Goal: Register for event/course

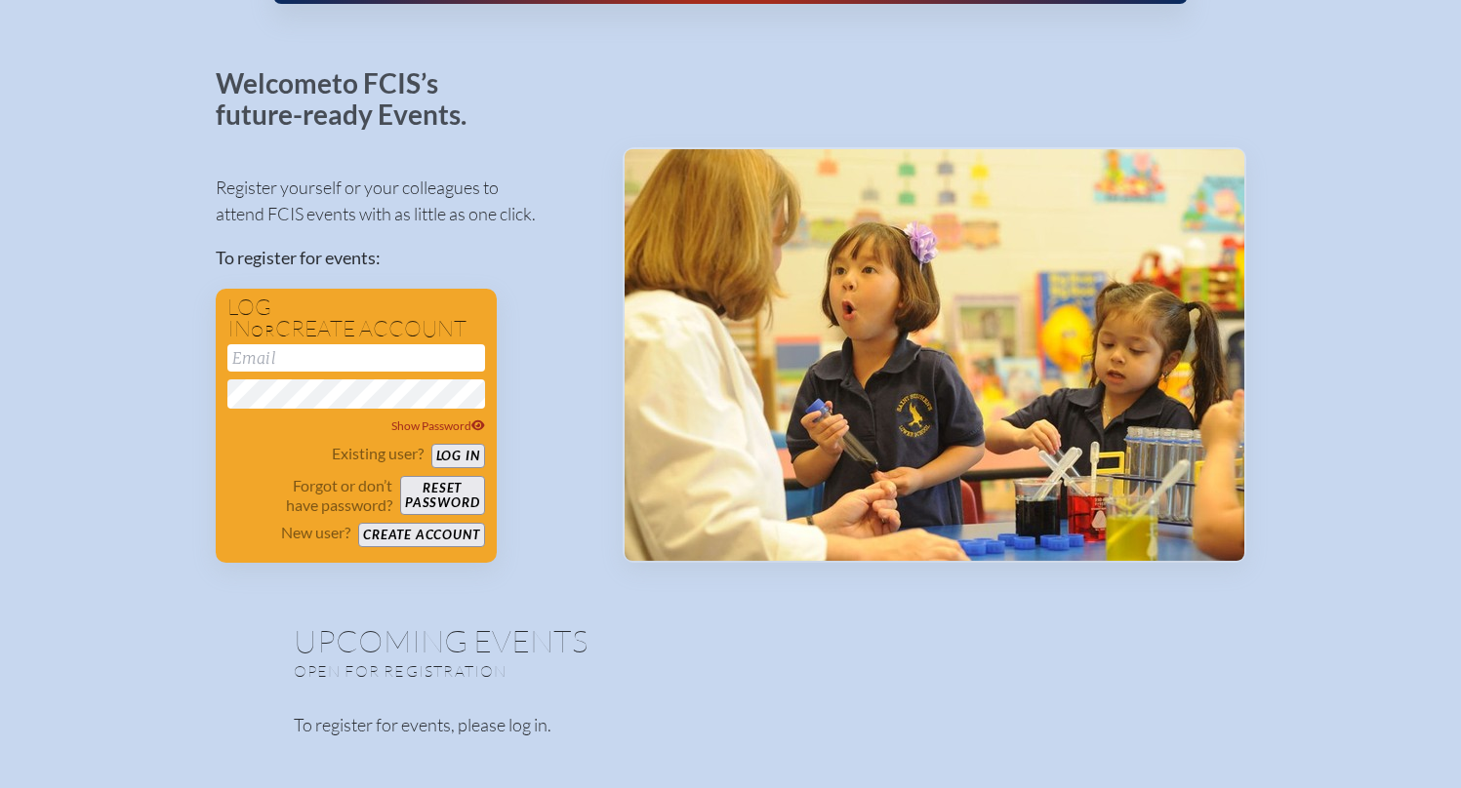
scroll to position [66, 0]
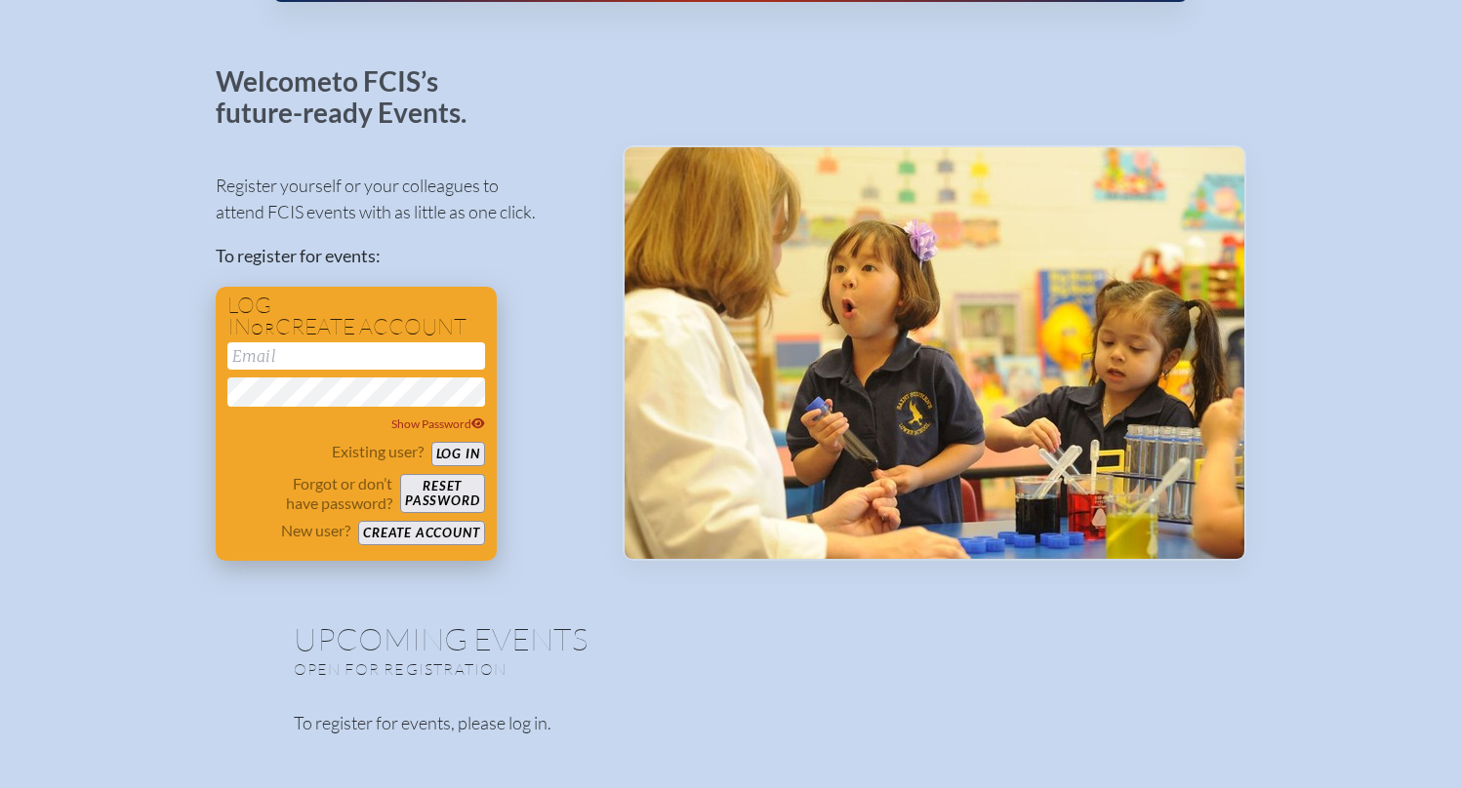
click at [272, 341] on div "Log in or create account Show Password Existing user? Log in Forgot or don’t ha…" at bounding box center [356, 424] width 281 height 274
click at [273, 349] on input "email" at bounding box center [356, 355] width 258 height 27
type input "ameese@communityday.org"
click at [446, 427] on span "Show Password" at bounding box center [438, 424] width 94 height 15
click at [457, 446] on button "Log in" at bounding box center [458, 454] width 54 height 24
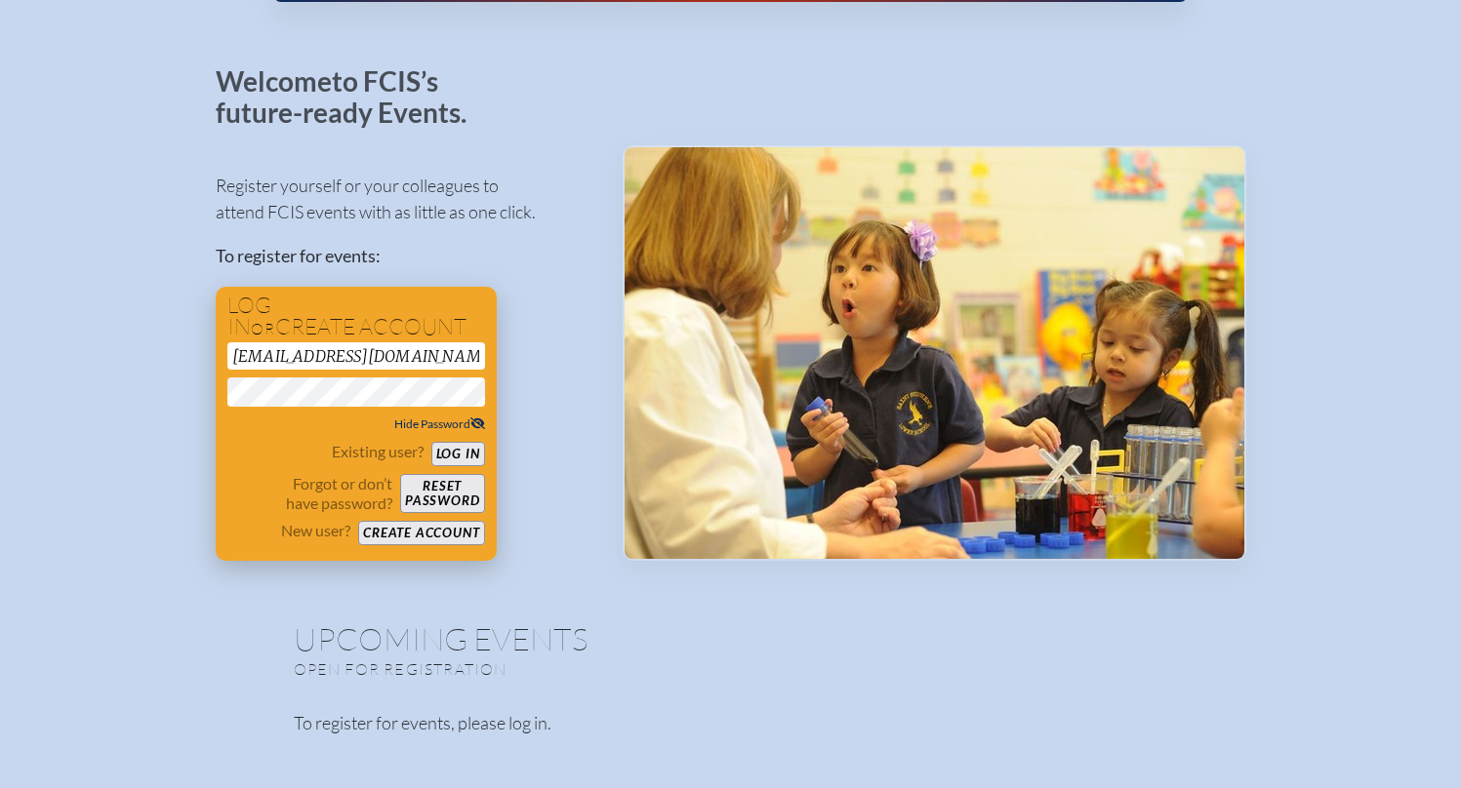
click at [456, 450] on button "Log in" at bounding box center [458, 454] width 54 height 24
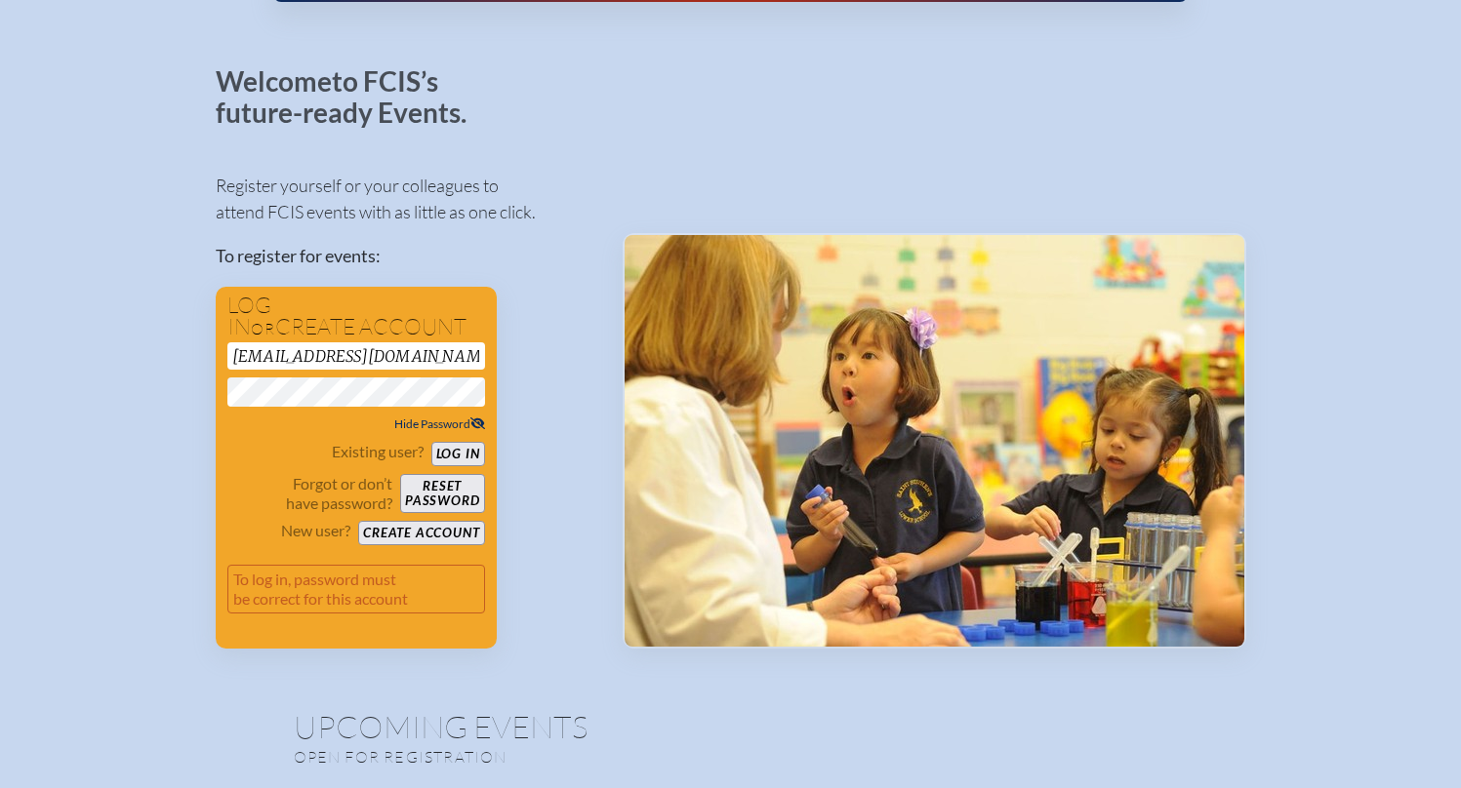
click at [377, 383] on div "ameese@communityday.org Hide Password" at bounding box center [356, 388] width 258 height 92
drag, startPoint x: 407, startPoint y: 377, endPoint x: 222, endPoint y: 397, distance: 186.5
click at [222, 397] on div "Log in or create account ameese@communityday.org Hide Password Existing user? L…" at bounding box center [356, 468] width 281 height 362
click at [425, 544] on button "Create account" at bounding box center [421, 533] width 126 height 24
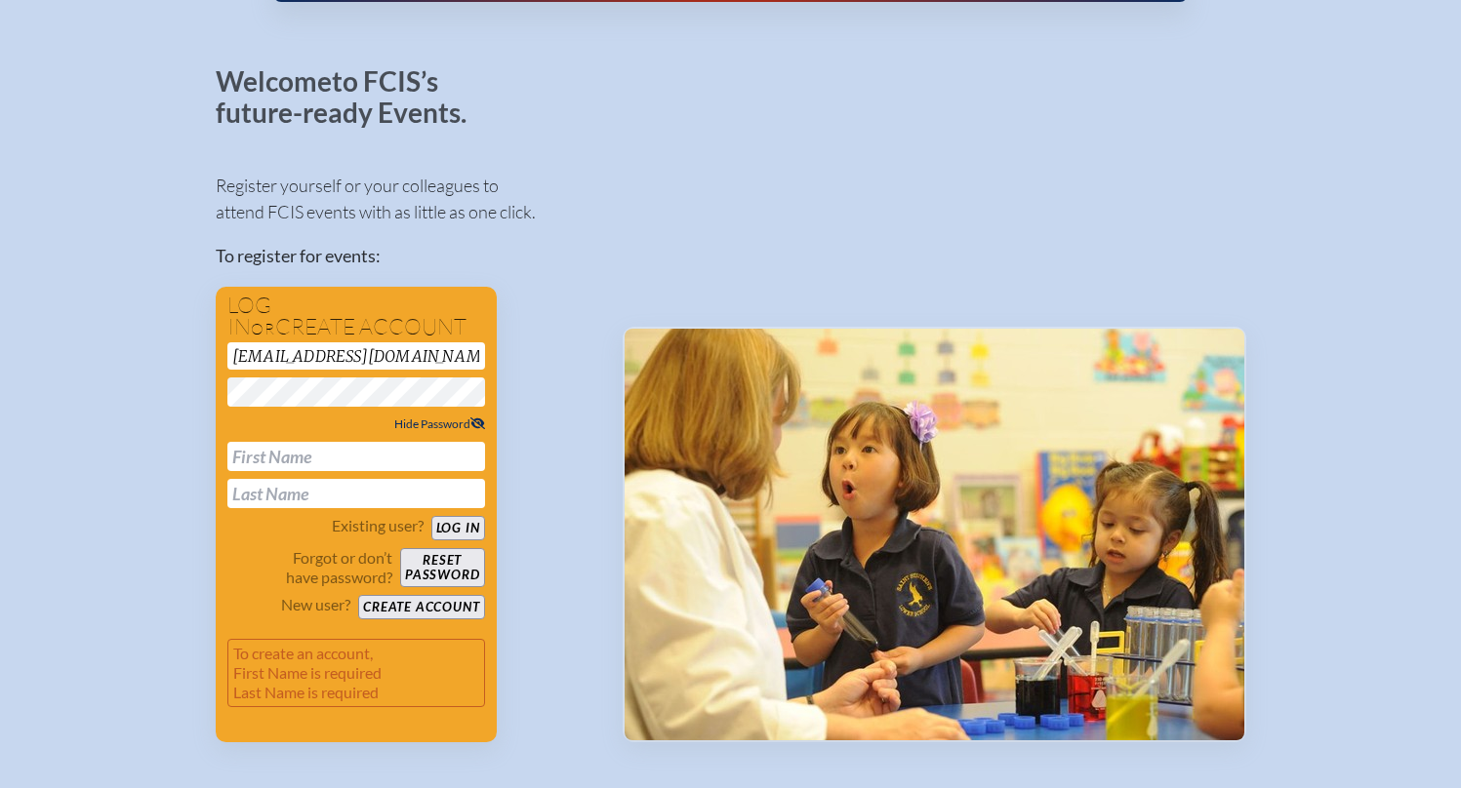
click at [315, 465] on input "text" at bounding box center [356, 456] width 258 height 29
type input "[PERSON_NAME]"
click at [459, 607] on button "Create account" at bounding box center [421, 607] width 126 height 24
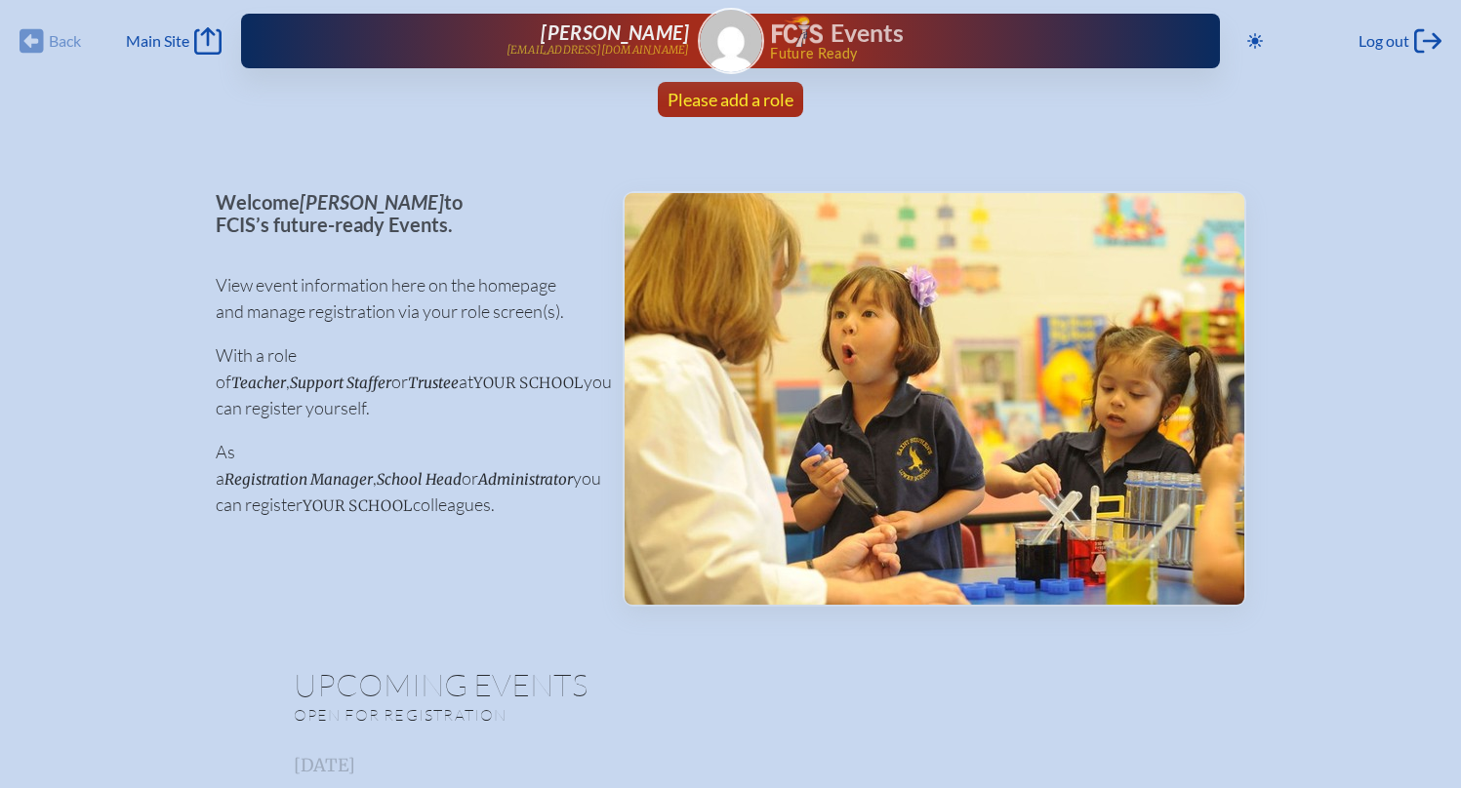
click at [726, 98] on span "Please add a role" at bounding box center [730, 99] width 126 height 21
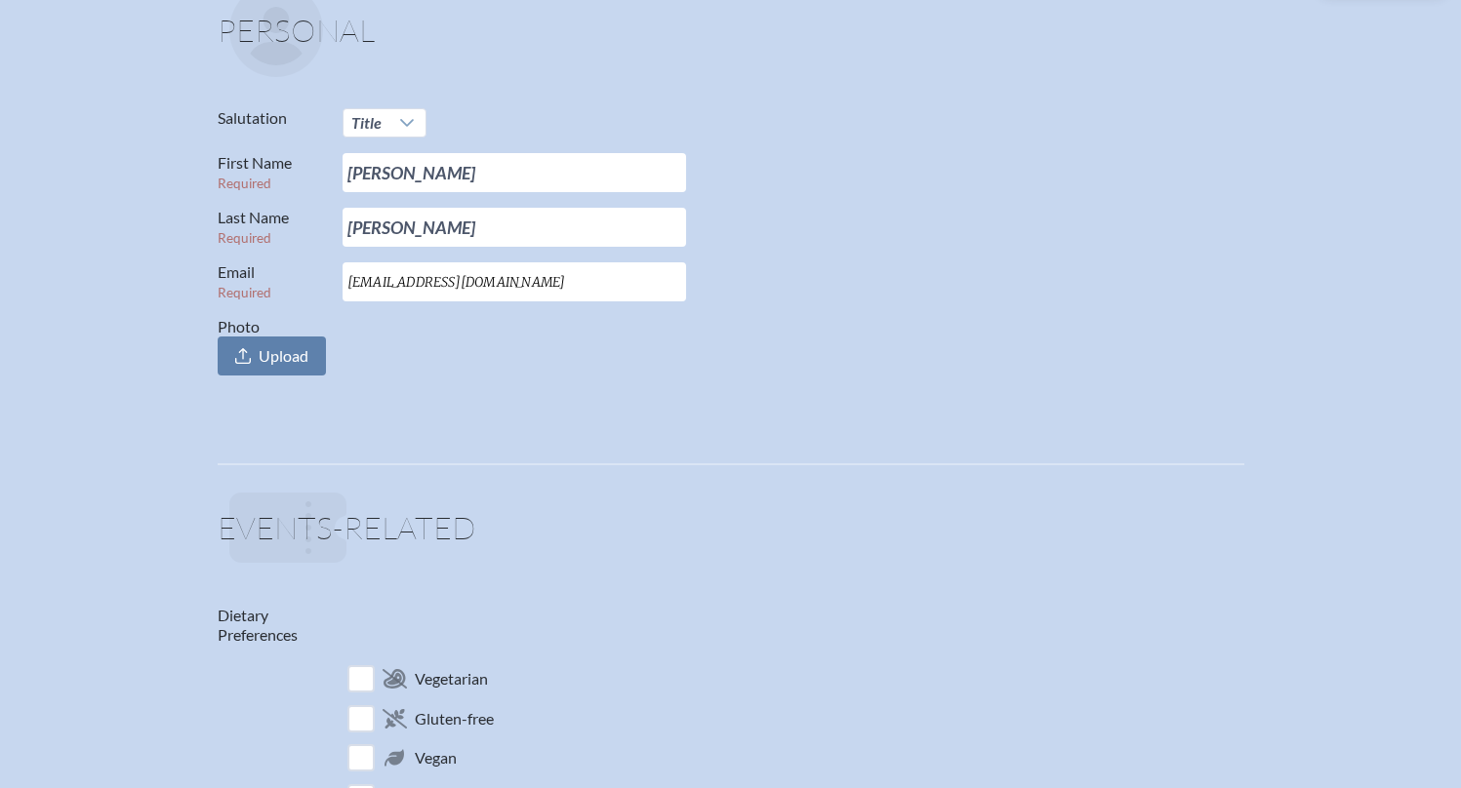
scroll to position [214, 0]
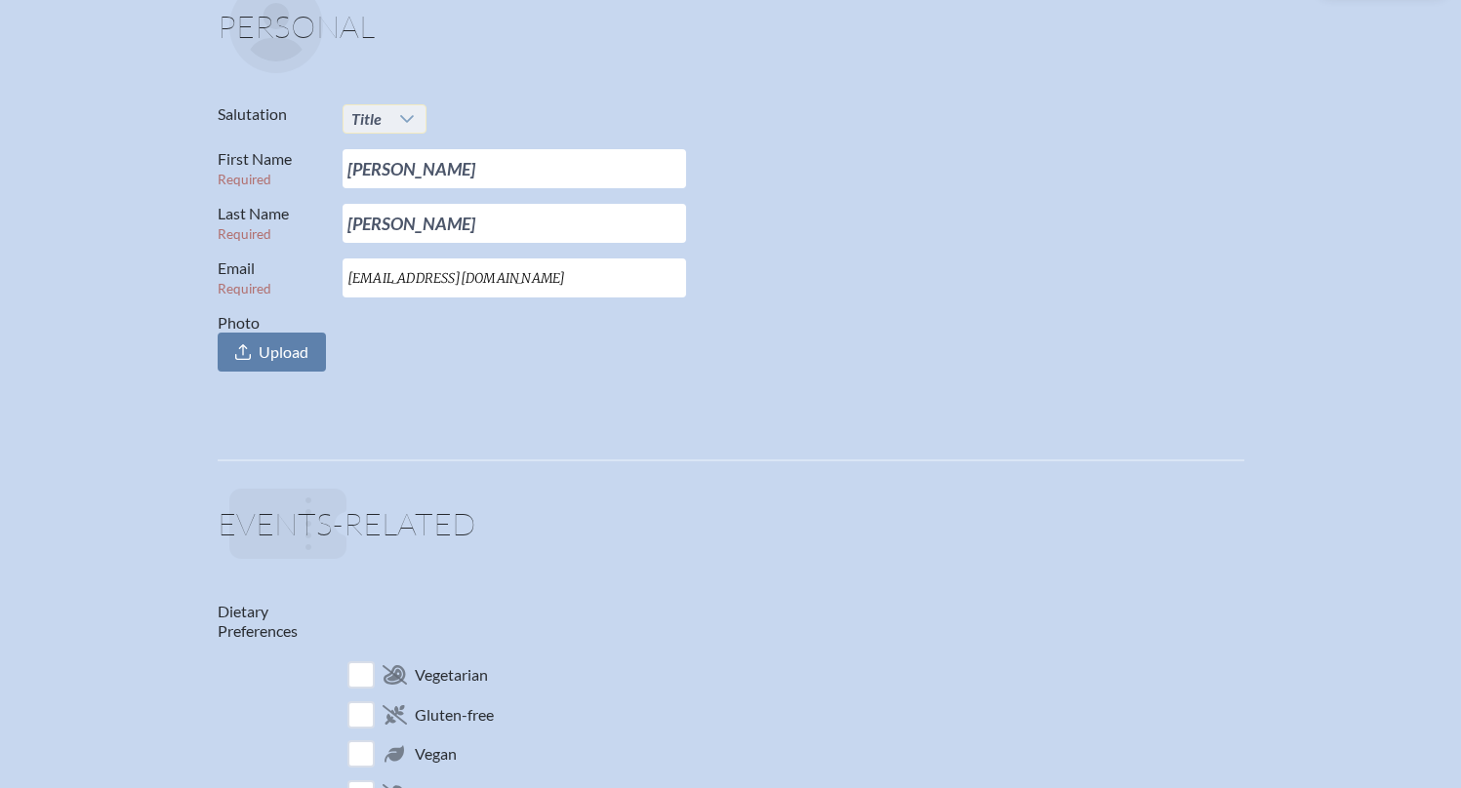
click at [391, 121] on div at bounding box center [407, 118] width 37 height 27
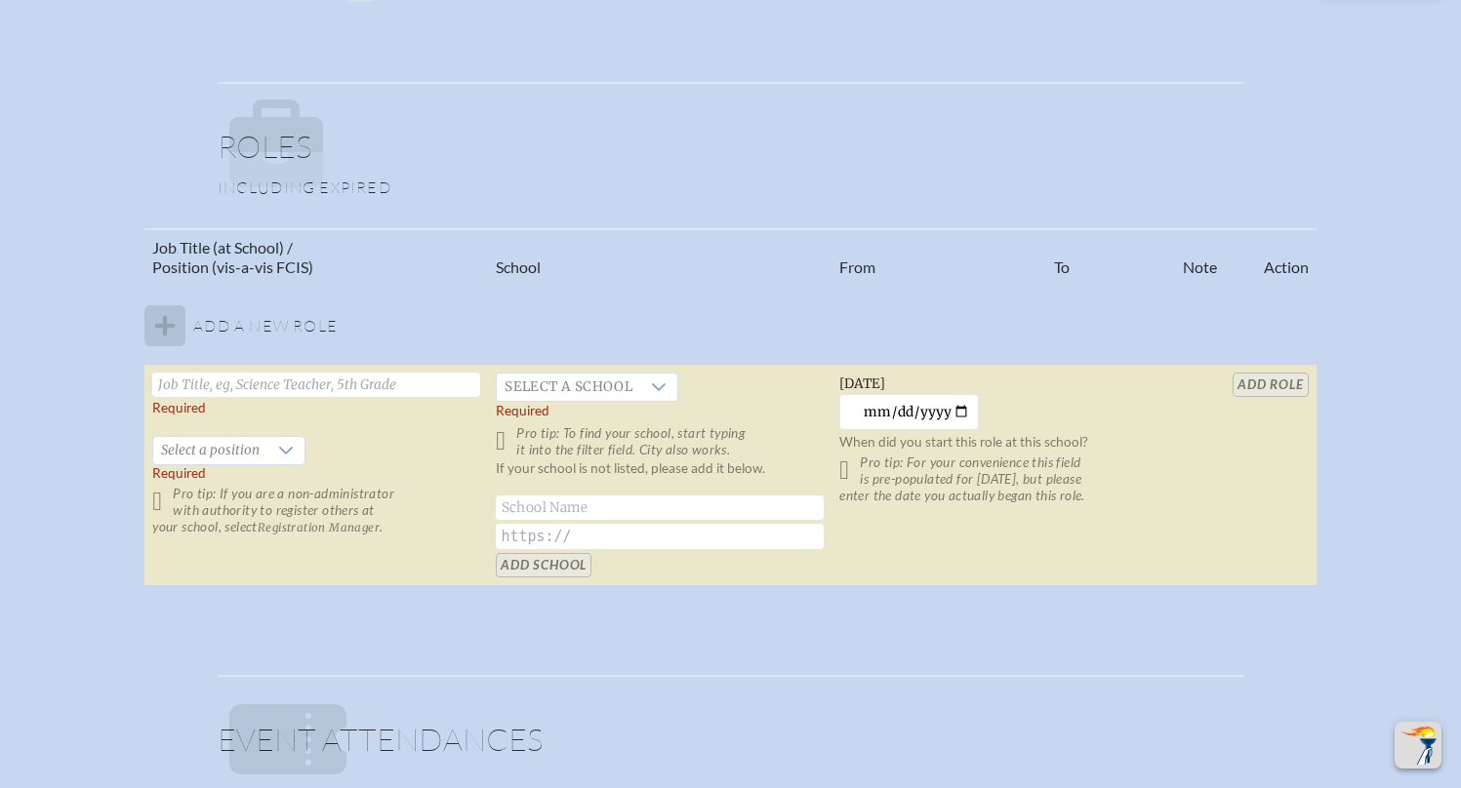
scroll to position [1061, 0]
click at [244, 390] on input "text" at bounding box center [316, 383] width 328 height 24
drag, startPoint x: 305, startPoint y: 381, endPoint x: 284, endPoint y: 381, distance: 21.5
click at [284, 381] on input "Director, Admissions and School Operations" at bounding box center [316, 383] width 328 height 24
type input "Director, Admissions & School Operations"
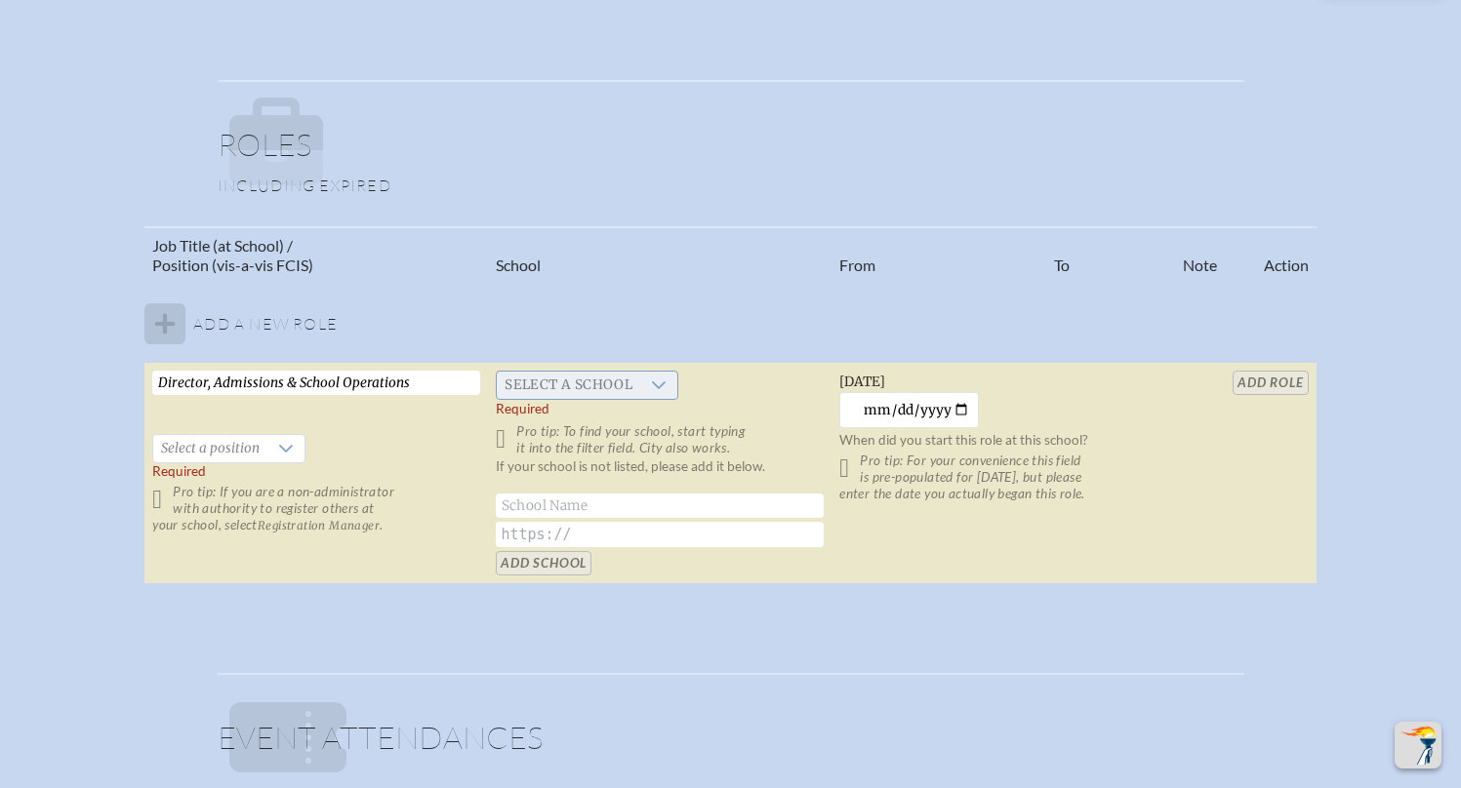
click at [526, 389] on span "Select a school" at bounding box center [568, 385] width 143 height 27
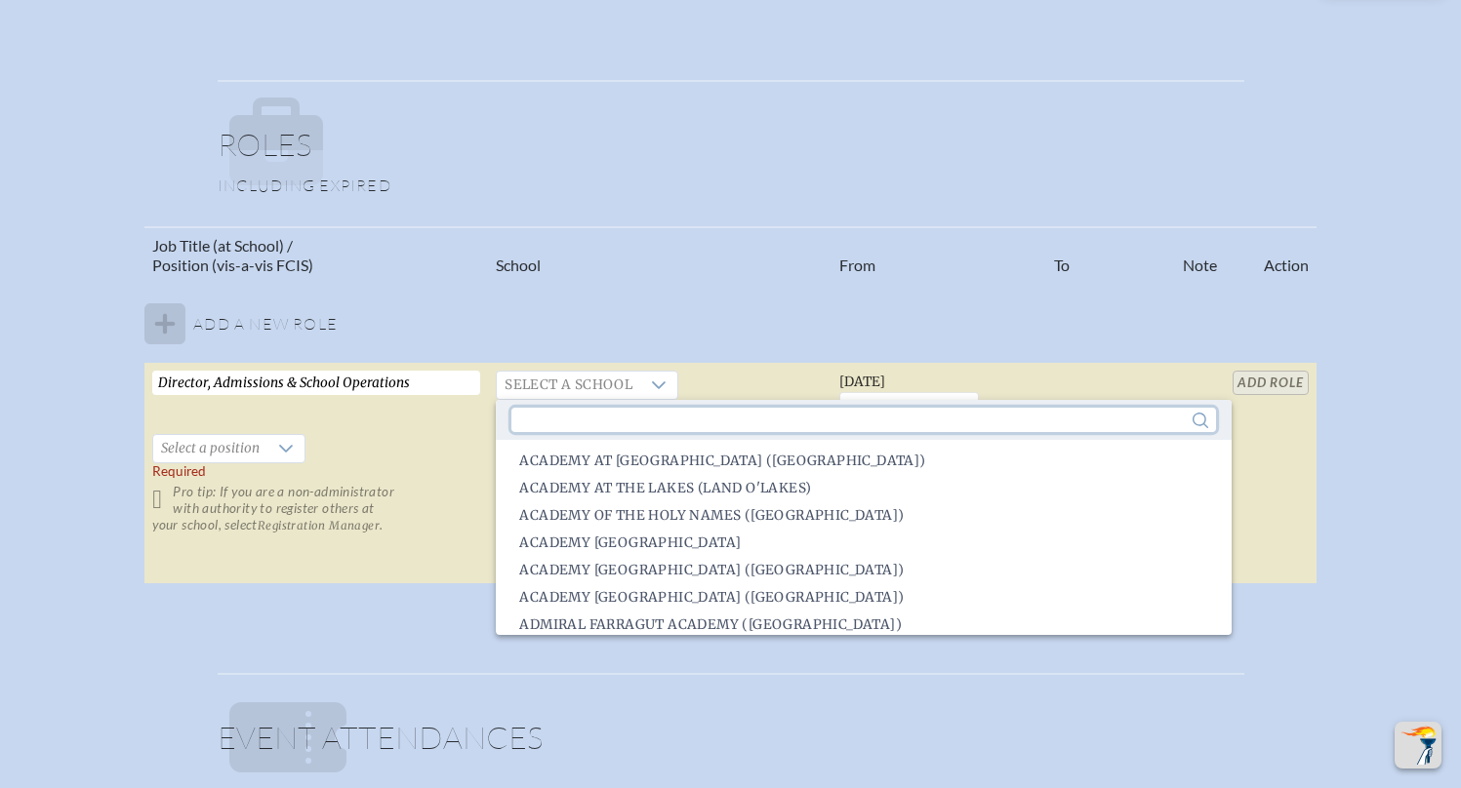
click at [605, 429] on input "text" at bounding box center [863, 420] width 704 height 24
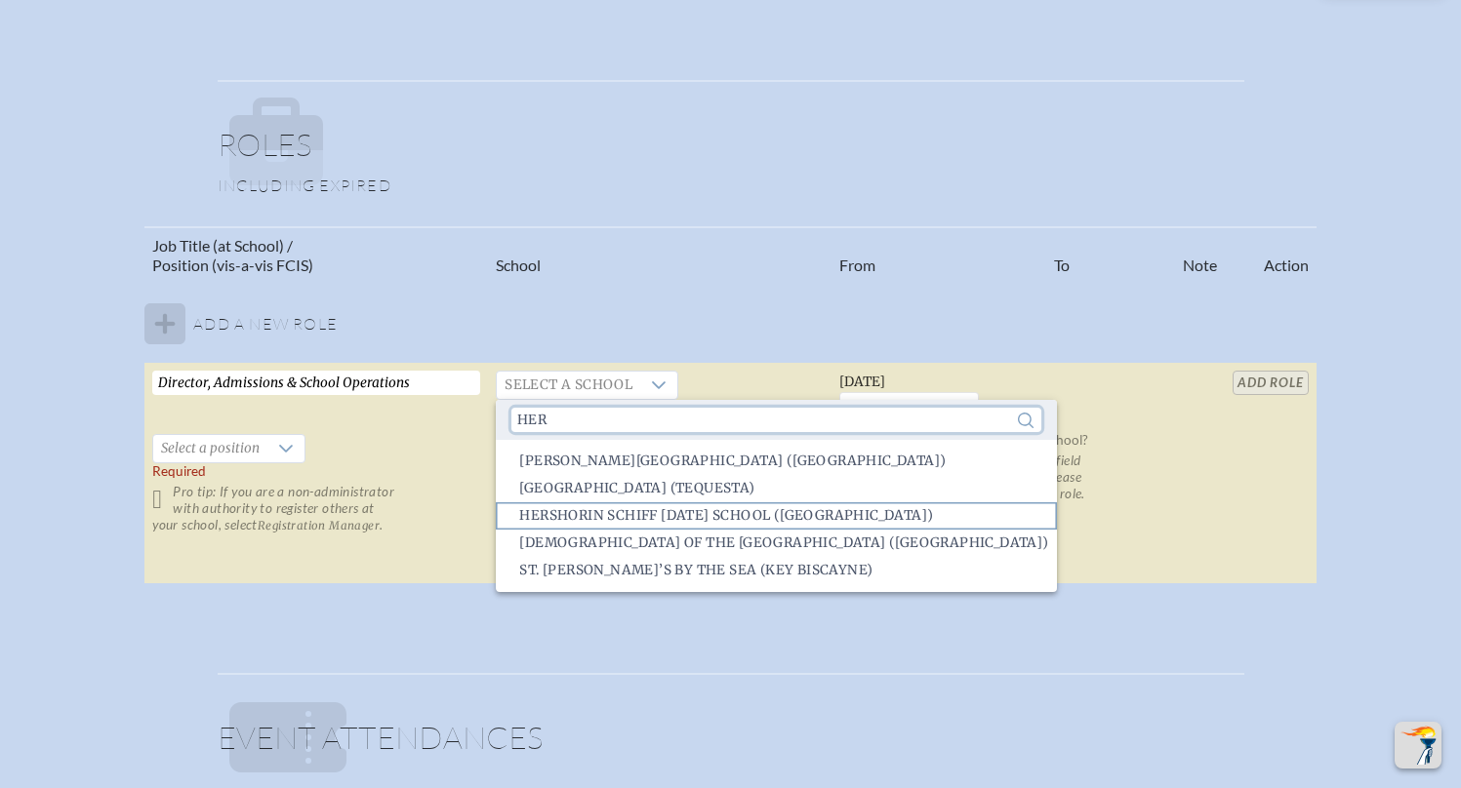
type input "her"
click at [672, 522] on span "Hershorin Schiff Community Day School (Sarasota)" at bounding box center [726, 516] width 414 height 20
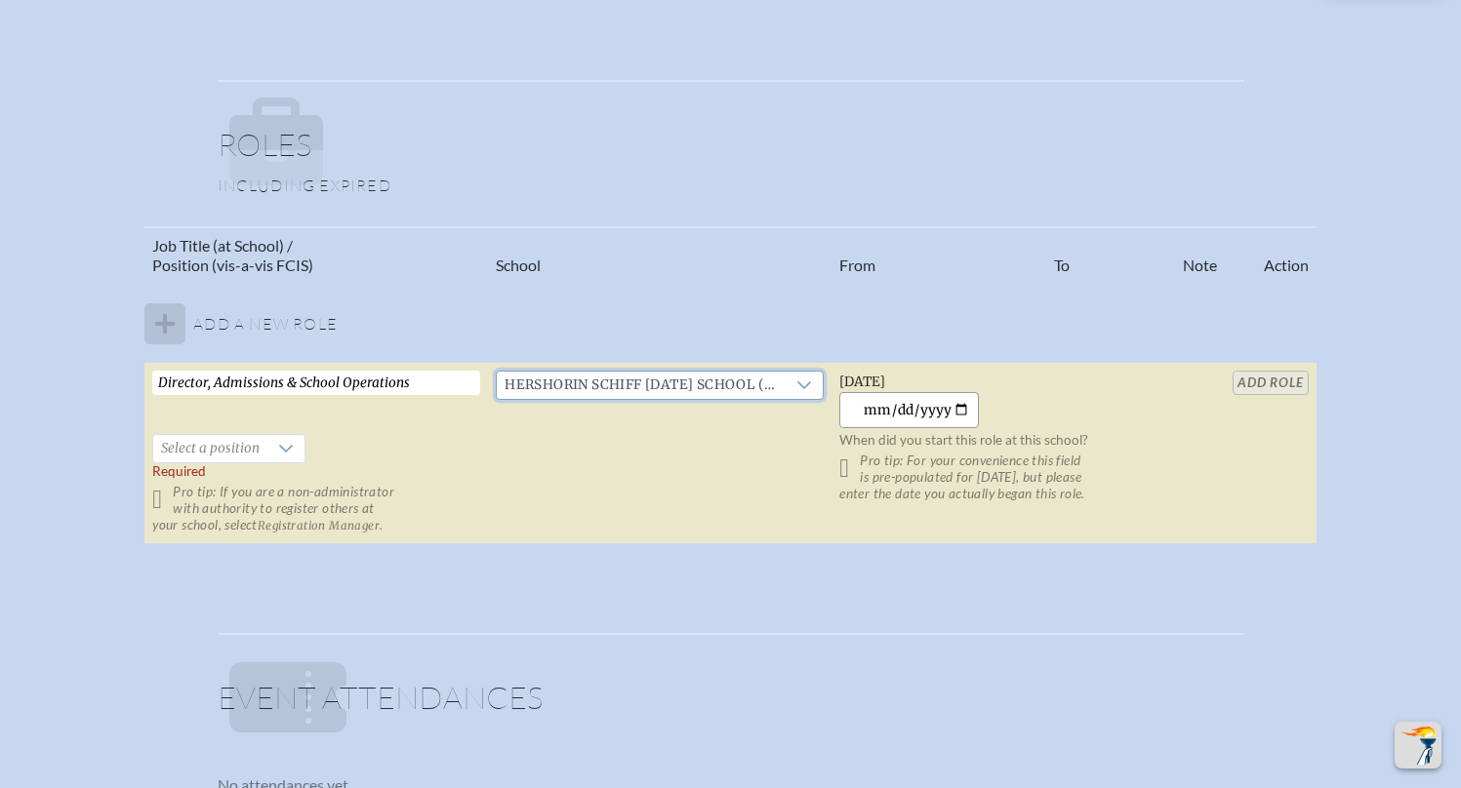
click at [909, 405] on input "2025-08-15" at bounding box center [909, 410] width 140 height 36
click at [889, 407] on input "2025-08-15" at bounding box center [909, 410] width 140 height 36
click at [945, 410] on input "2025-11-15" at bounding box center [909, 410] width 140 height 36
click at [893, 409] on input "0015-08-15" at bounding box center [909, 410] width 140 height 36
click at [938, 413] on input "0015-11-15" at bounding box center [909, 410] width 140 height 36
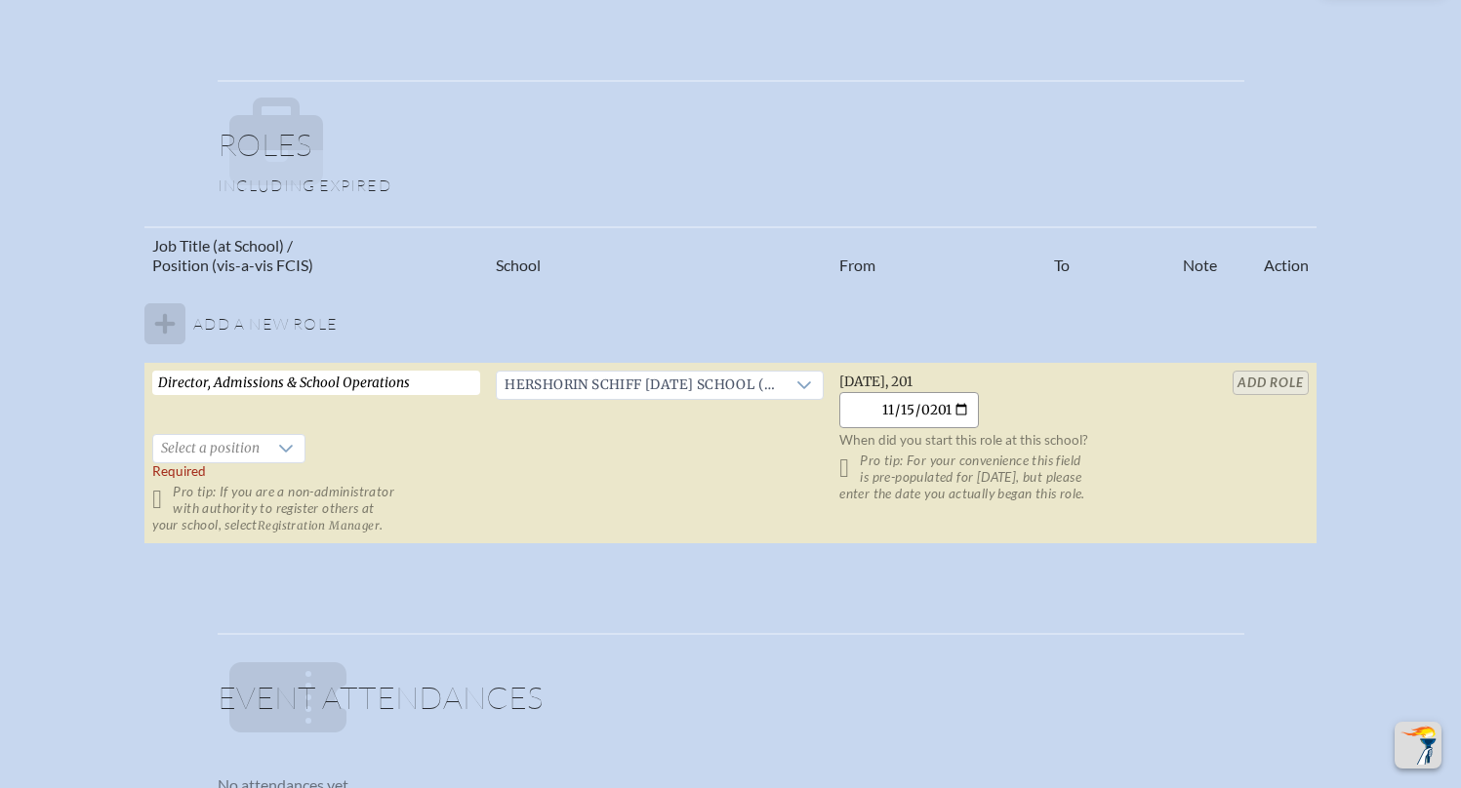
type input "2015-11-15"
click at [253, 457] on span "Select a position" at bounding box center [210, 448] width 114 height 27
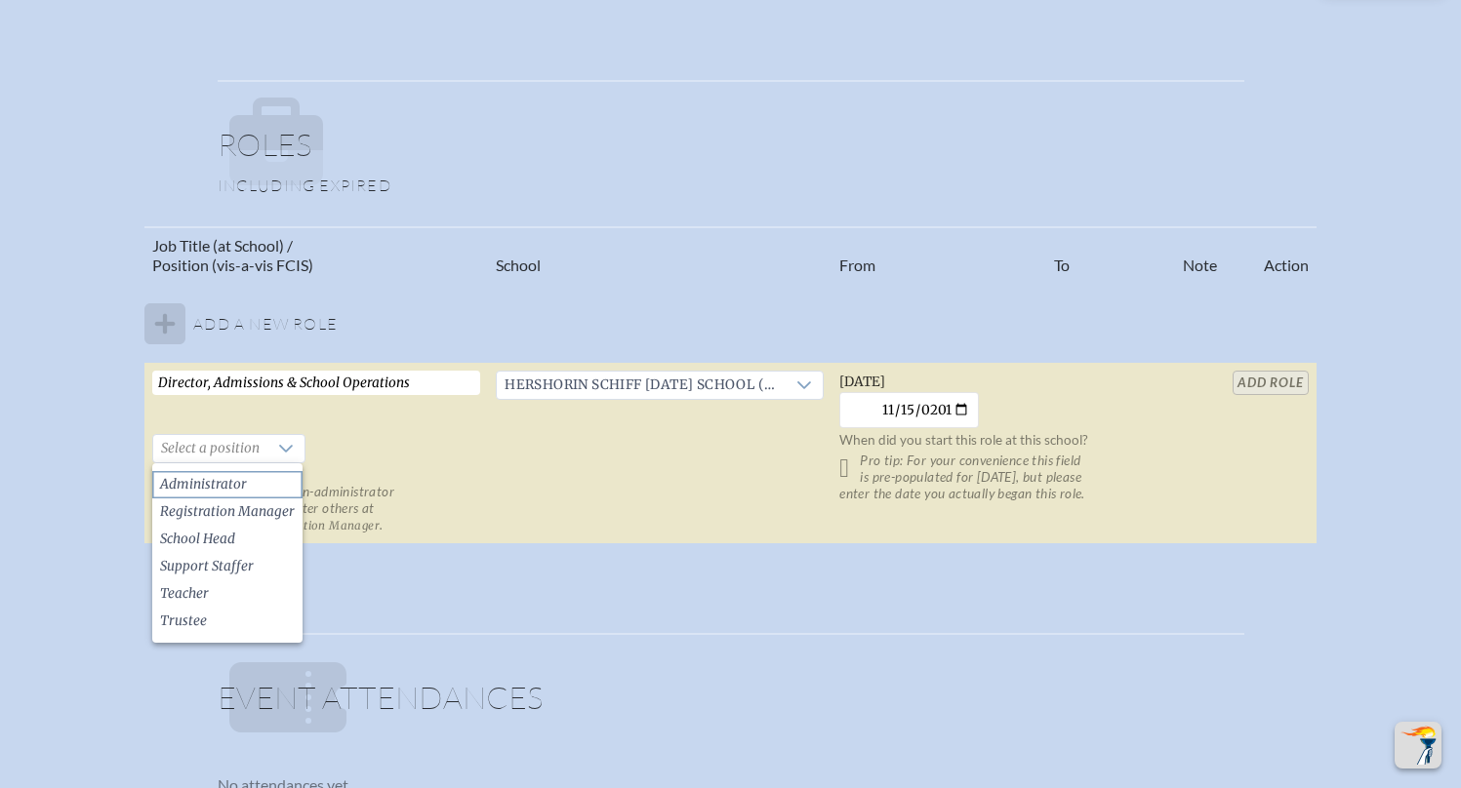
click at [243, 478] on span "Administrator" at bounding box center [203, 485] width 87 height 20
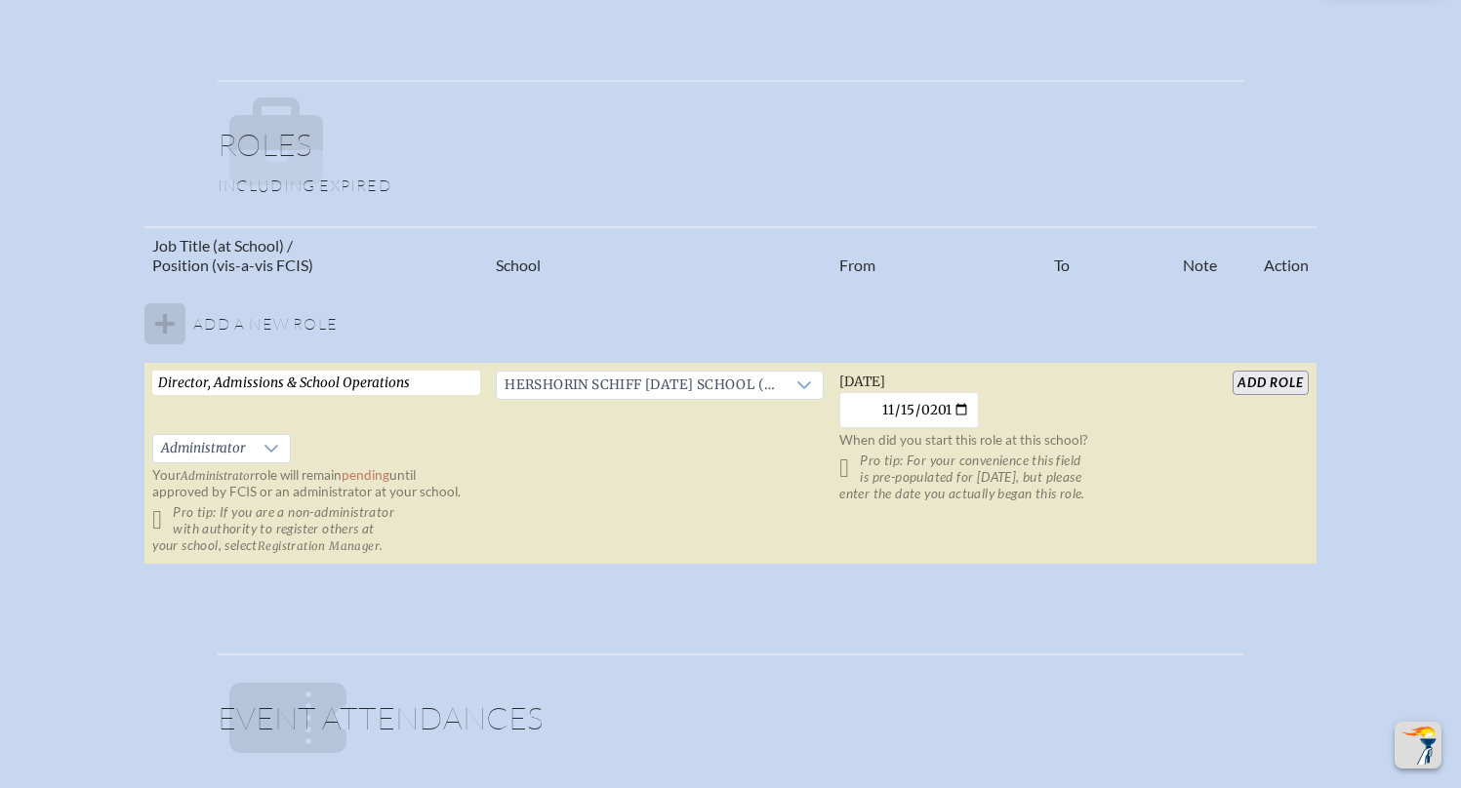
click at [209, 386] on input "Director, Admissions & School Operations" at bounding box center [316, 383] width 328 height 24
click at [252, 445] on span "Administrator" at bounding box center [203, 448] width 100 height 27
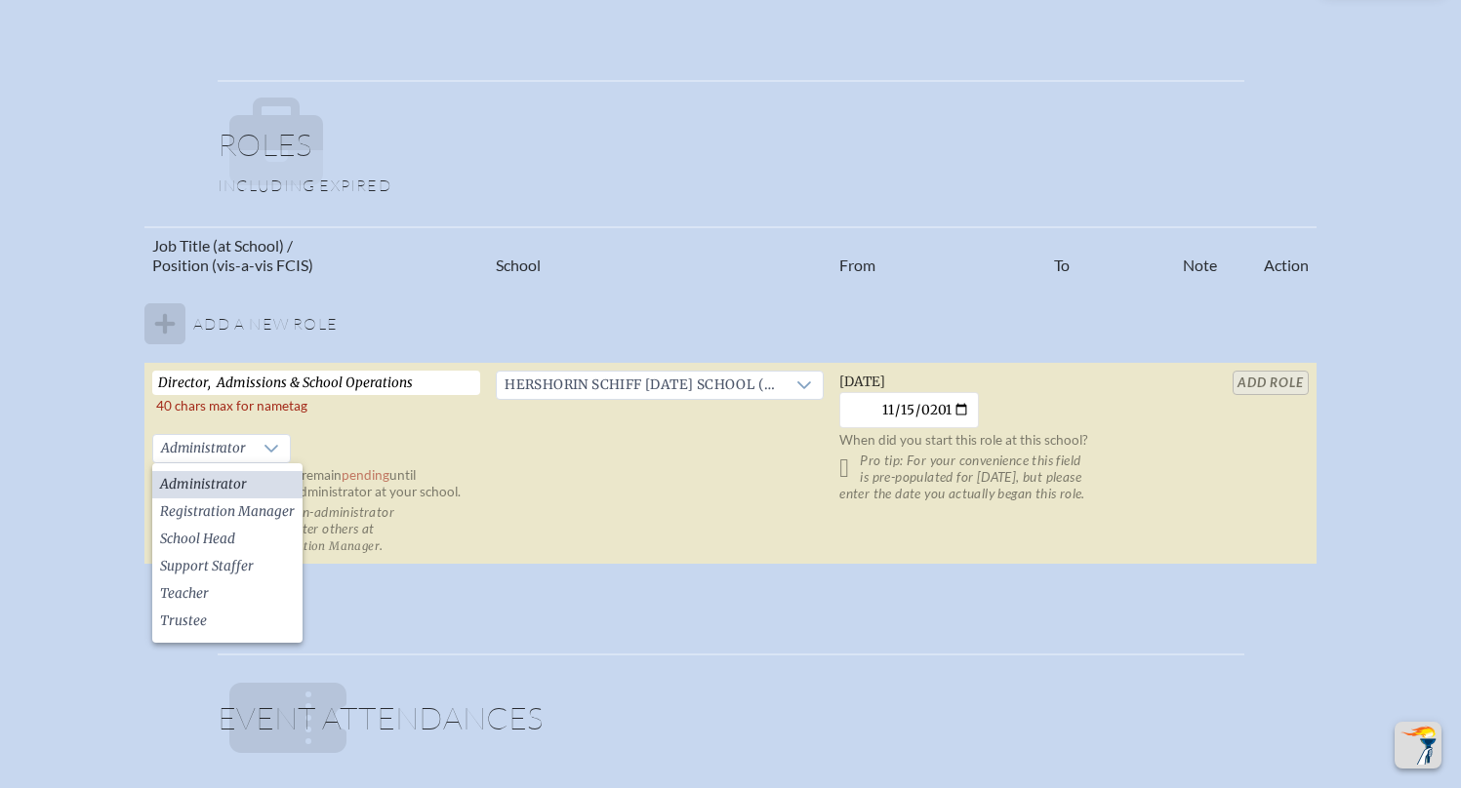
click at [237, 483] on span "Administrator" at bounding box center [203, 485] width 87 height 20
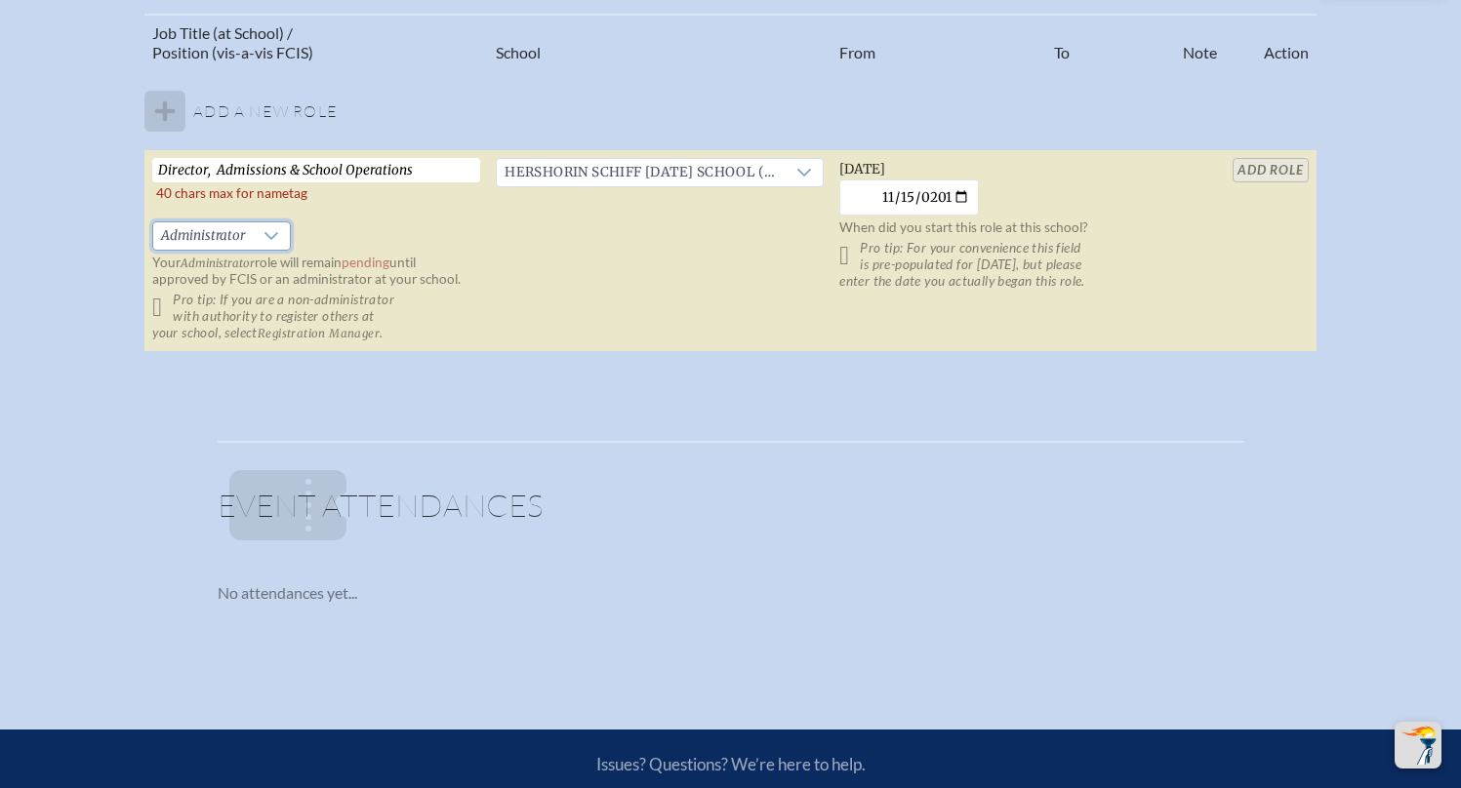
scroll to position [1268, 0]
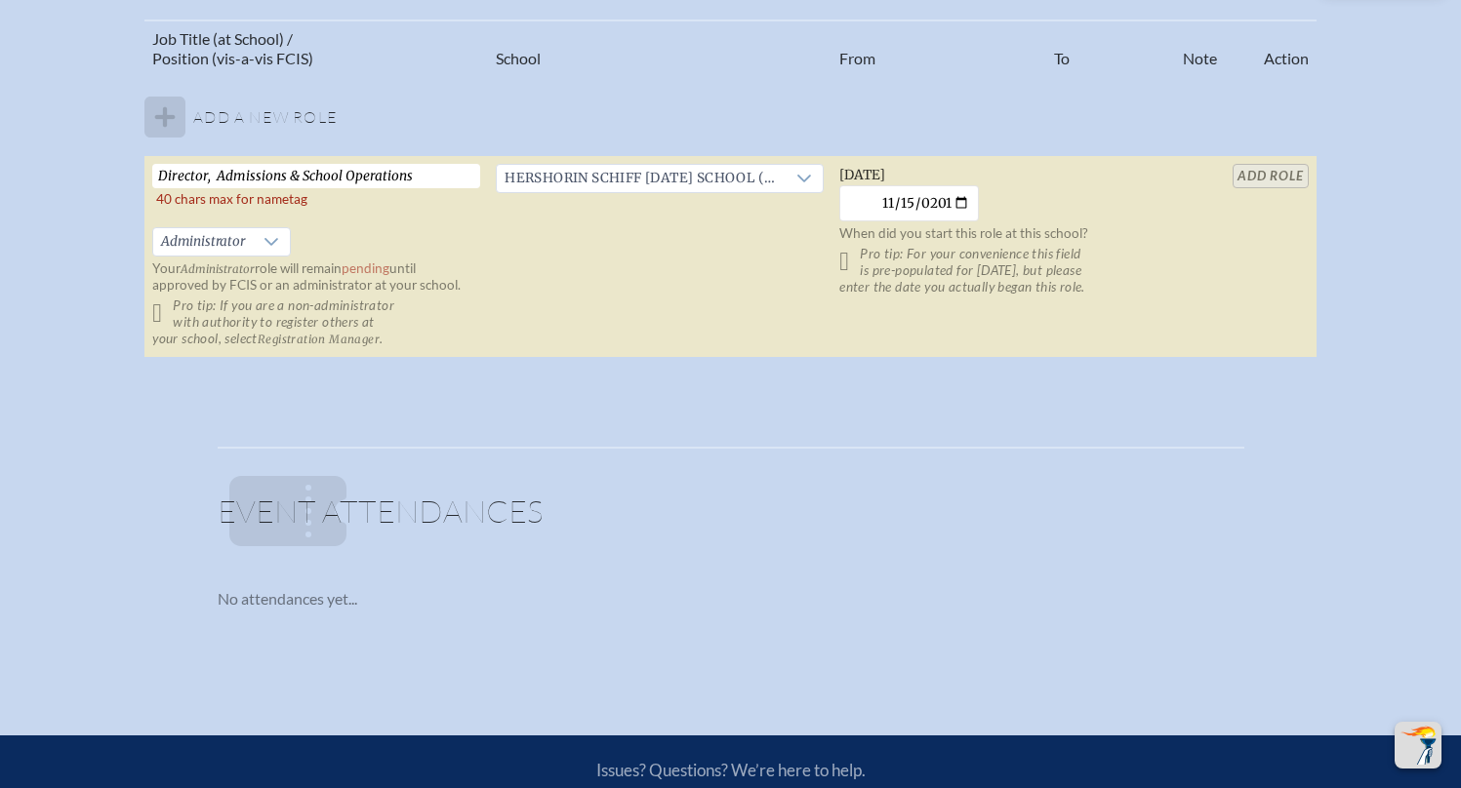
click at [1269, 176] on table "Job Title (at School) / Position (vis-a-vis FCIS) School From To Note Action Ad…" at bounding box center [729, 190] width 1171 height 340
click at [1271, 179] on table "Job Title (at School) / Position (vis-a-vis FCIS) School From To Note Action Ad…" at bounding box center [729, 190] width 1171 height 340
click at [855, 259] on p "Pro tip: For your convenience this field is pre-populated for yesterday, but pl…" at bounding box center [1003, 271] width 328 height 50
click at [853, 262] on p "Pro tip: For your convenience this field is pre-populated for yesterday, but pl…" at bounding box center [1003, 271] width 328 height 50
click at [851, 262] on p "Pro tip: For your convenience this field is pre-populated for yesterday, but pl…" at bounding box center [1003, 271] width 328 height 50
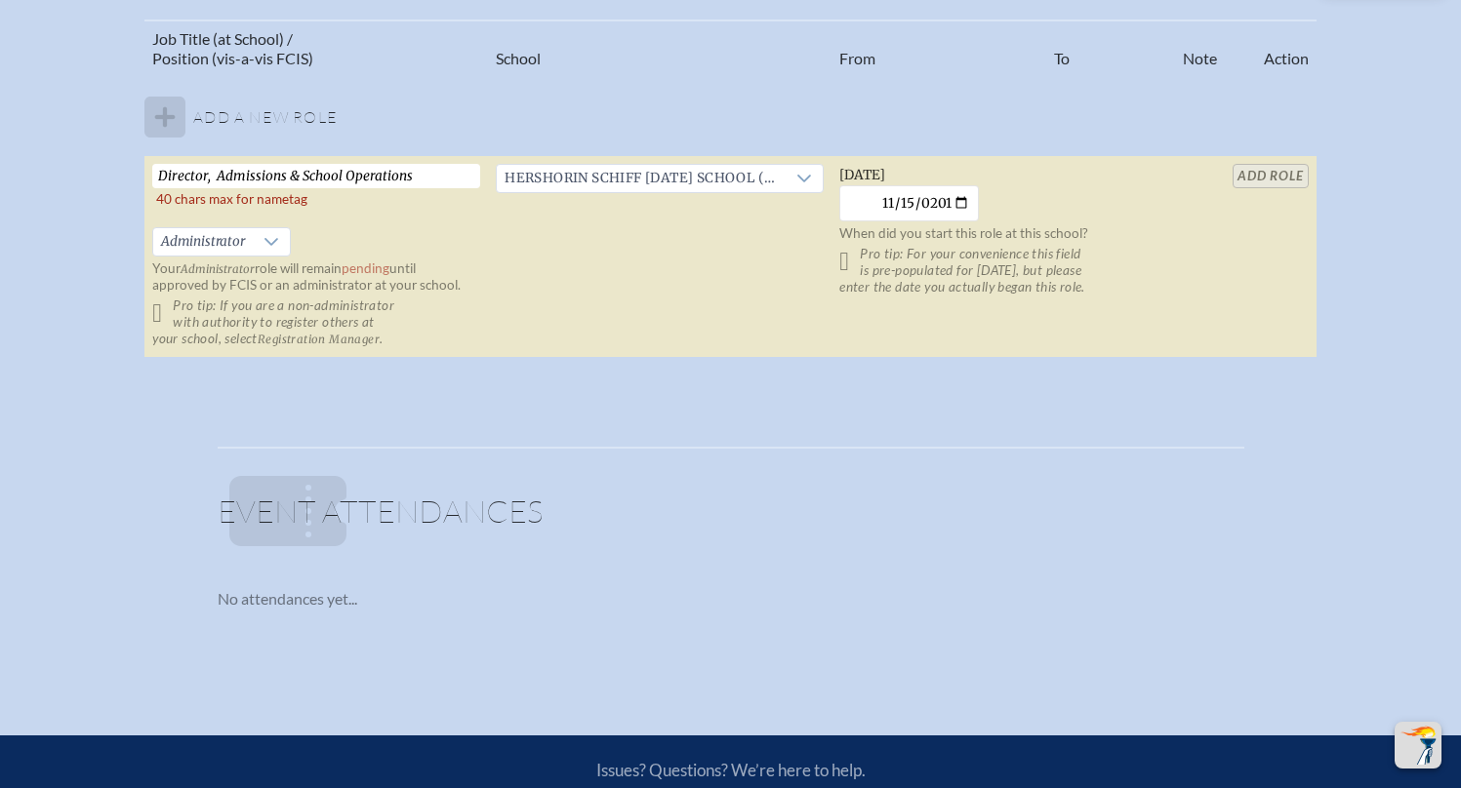
click at [143, 301] on div "Job Title (at School) / Position (vis-a-vis FCIS) School From To Note Action Ad…" at bounding box center [731, 197] width 1426 height 355
click at [146, 302] on td "Director, Admissions & School Operations   40 chars max for nametag Administrat…" at bounding box center [315, 257] width 343 height 202
click at [357, 175] on input "Director, Admissions & School Operations" at bounding box center [316, 176] width 328 height 24
click at [305, 182] on input "Director, Admissions & School Operations" at bounding box center [316, 176] width 328 height 24
click at [281, 179] on input "Director, Admissions & School Operations" at bounding box center [316, 176] width 328 height 24
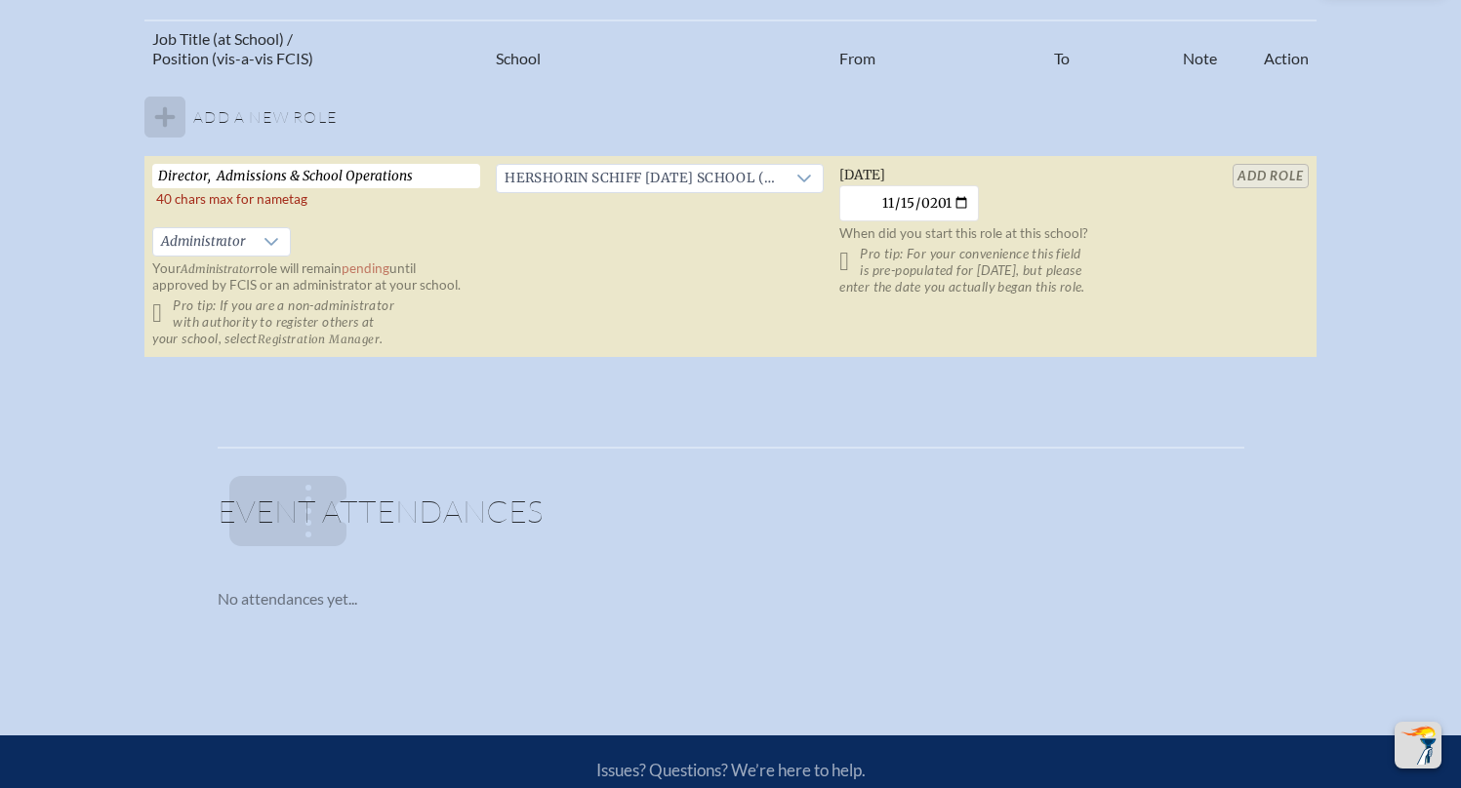
drag, startPoint x: 358, startPoint y: 177, endPoint x: 397, endPoint y: 177, distance: 39.0
click at [397, 177] on input "Director, Admissions & School Operations" at bounding box center [316, 176] width 328 height 24
click at [370, 177] on input "Director, Admissions & School Ops" at bounding box center [316, 176] width 328 height 24
type input "Director, Admissions & School Ops."
click at [482, 228] on td "Director, Admissions & School Ops.   Administrator Your Administrator role will…" at bounding box center [315, 257] width 343 height 202
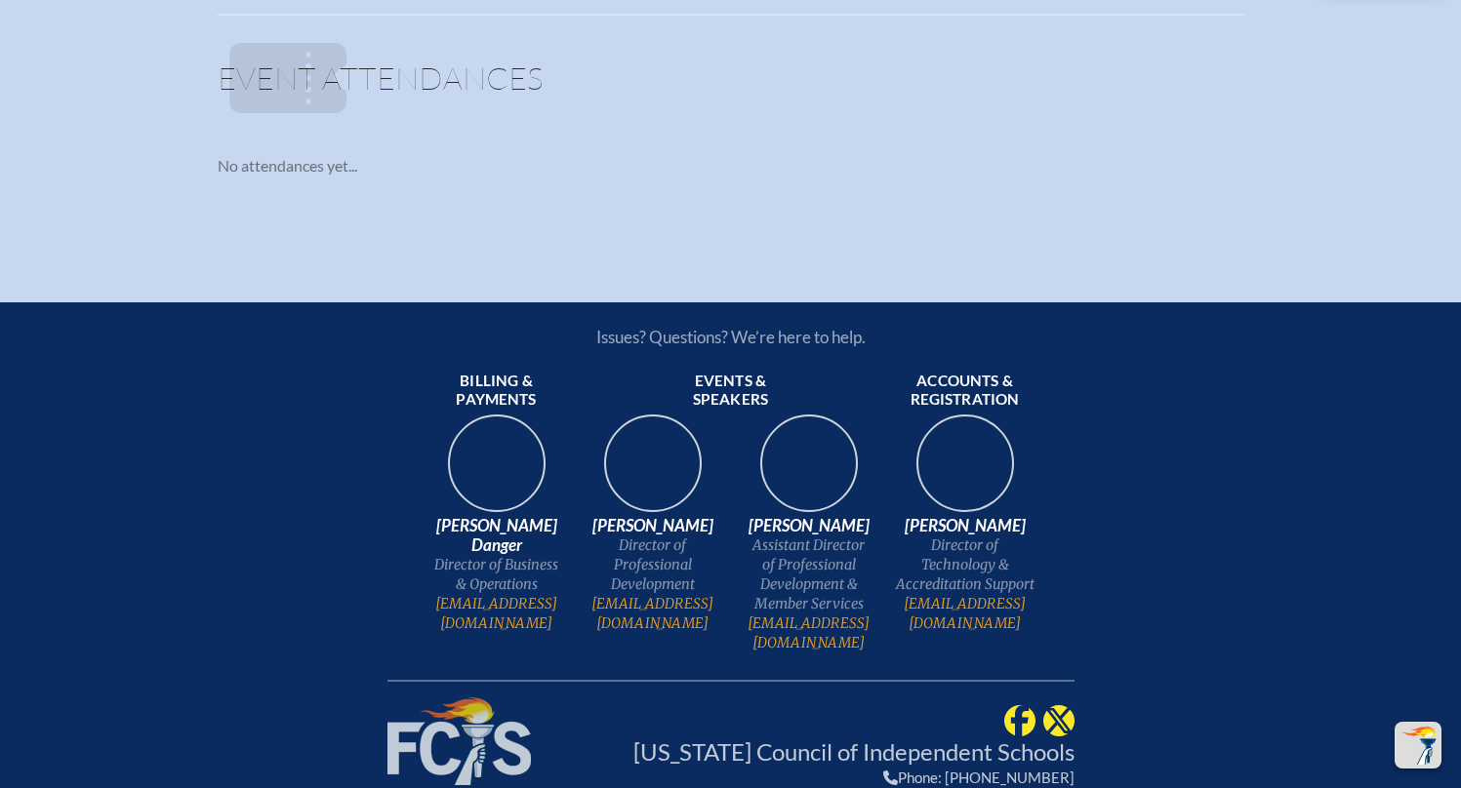
scroll to position [1190, 0]
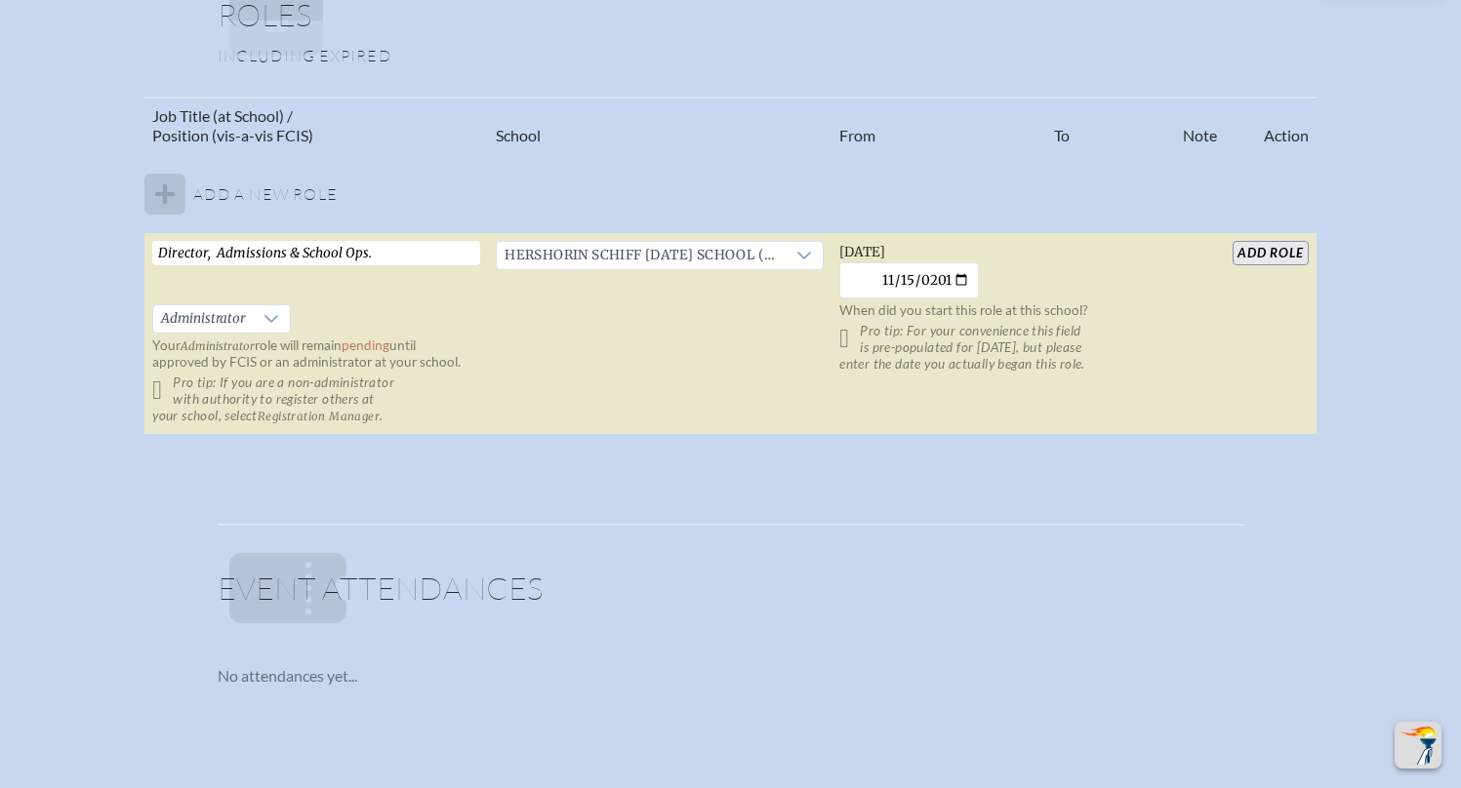
click at [1275, 248] on input "add Role" at bounding box center [1269, 253] width 75 height 24
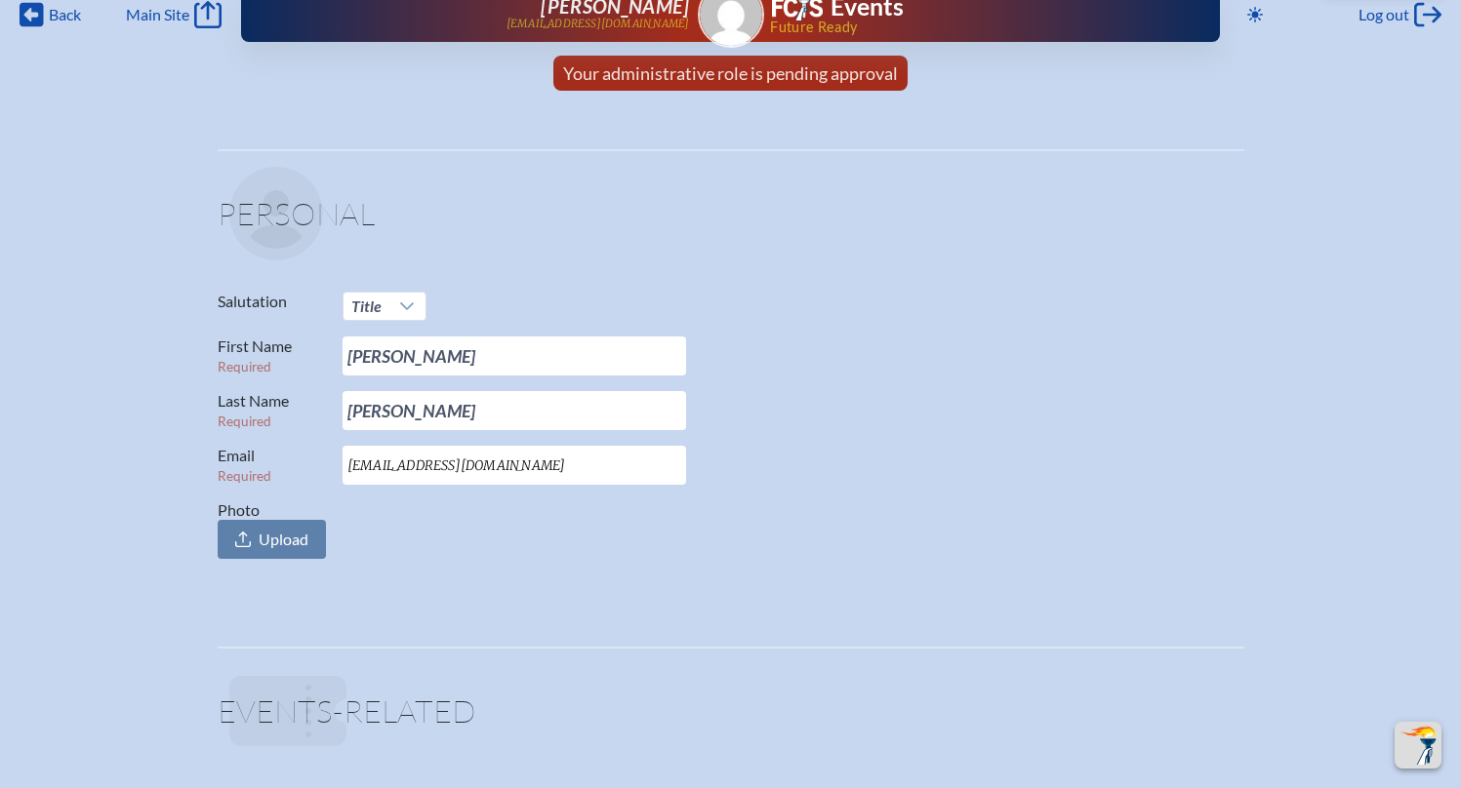
scroll to position [0, 0]
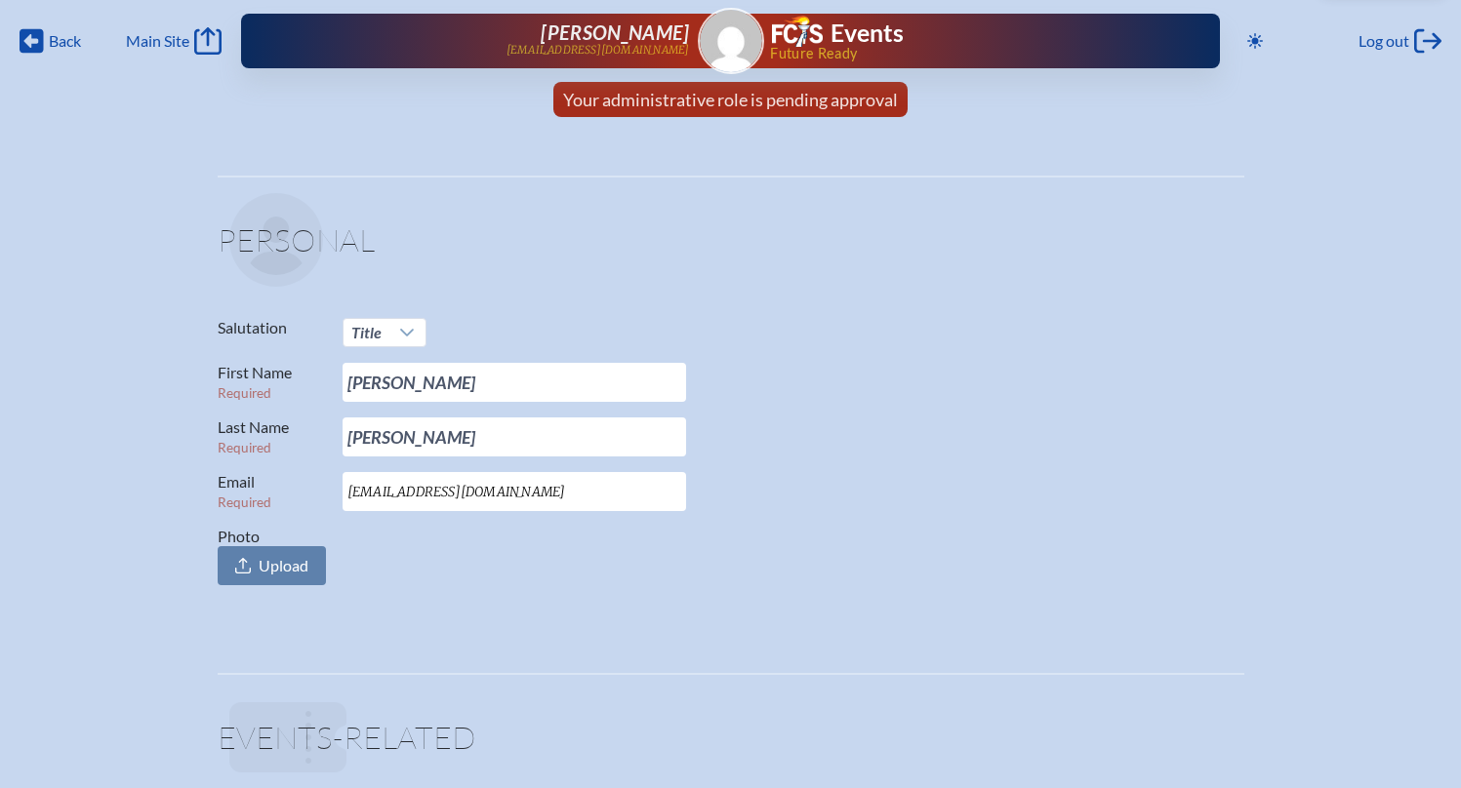
click at [819, 52] on span "Future Ready" at bounding box center [963, 54] width 387 height 14
click at [818, 40] on img at bounding box center [797, 31] width 51 height 31
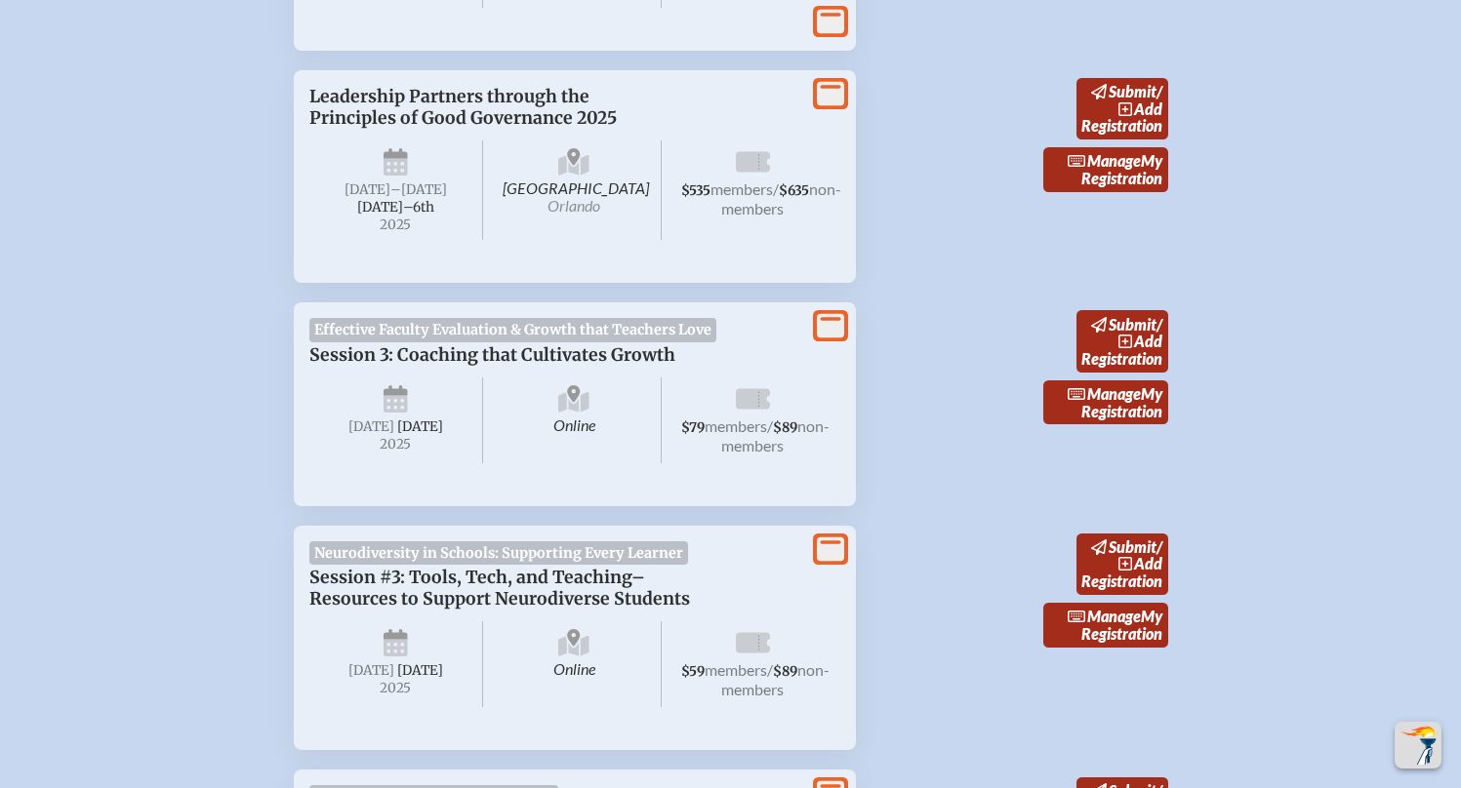
scroll to position [2109, 0]
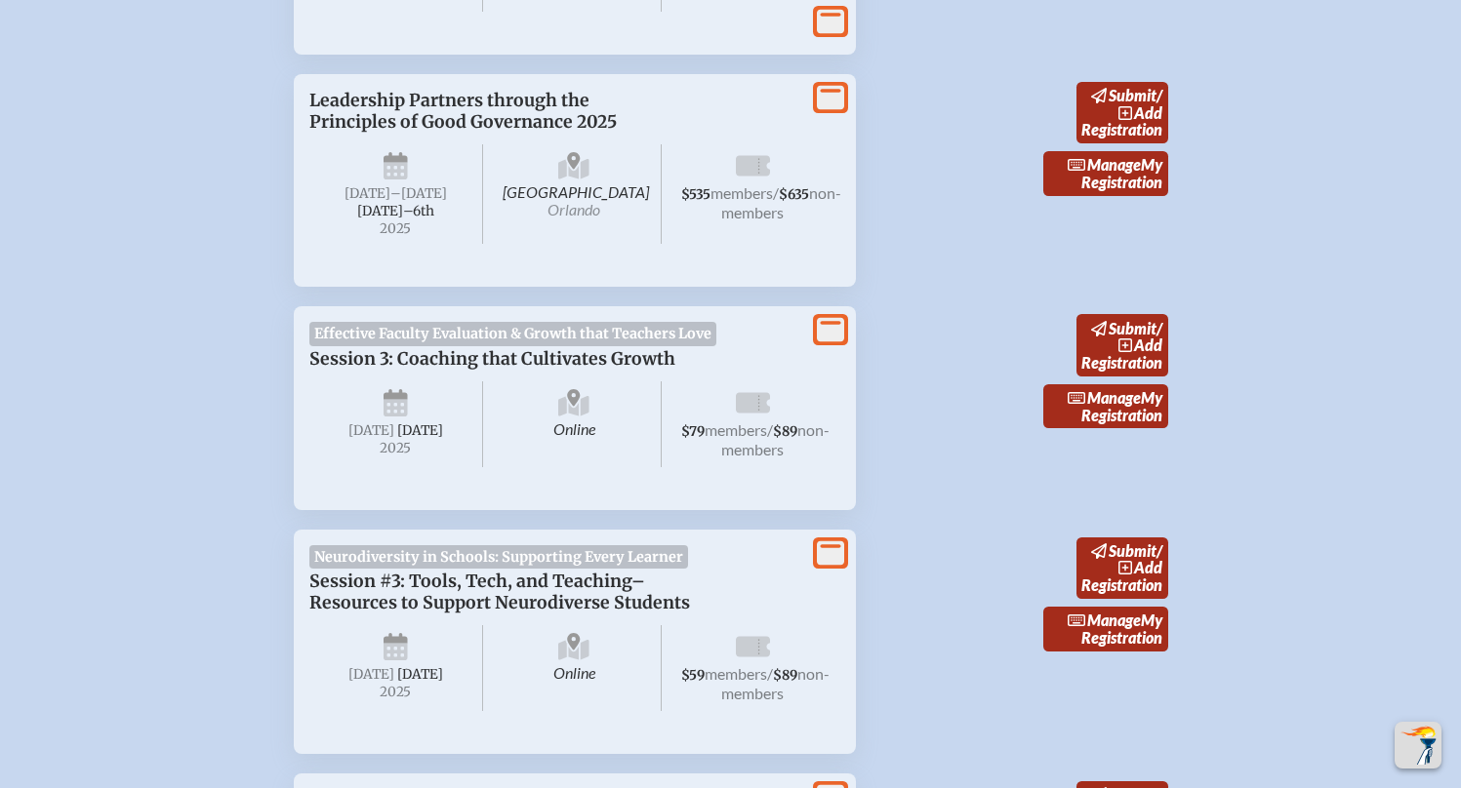
click at [828, 342] on icon at bounding box center [830, 330] width 27 height 24
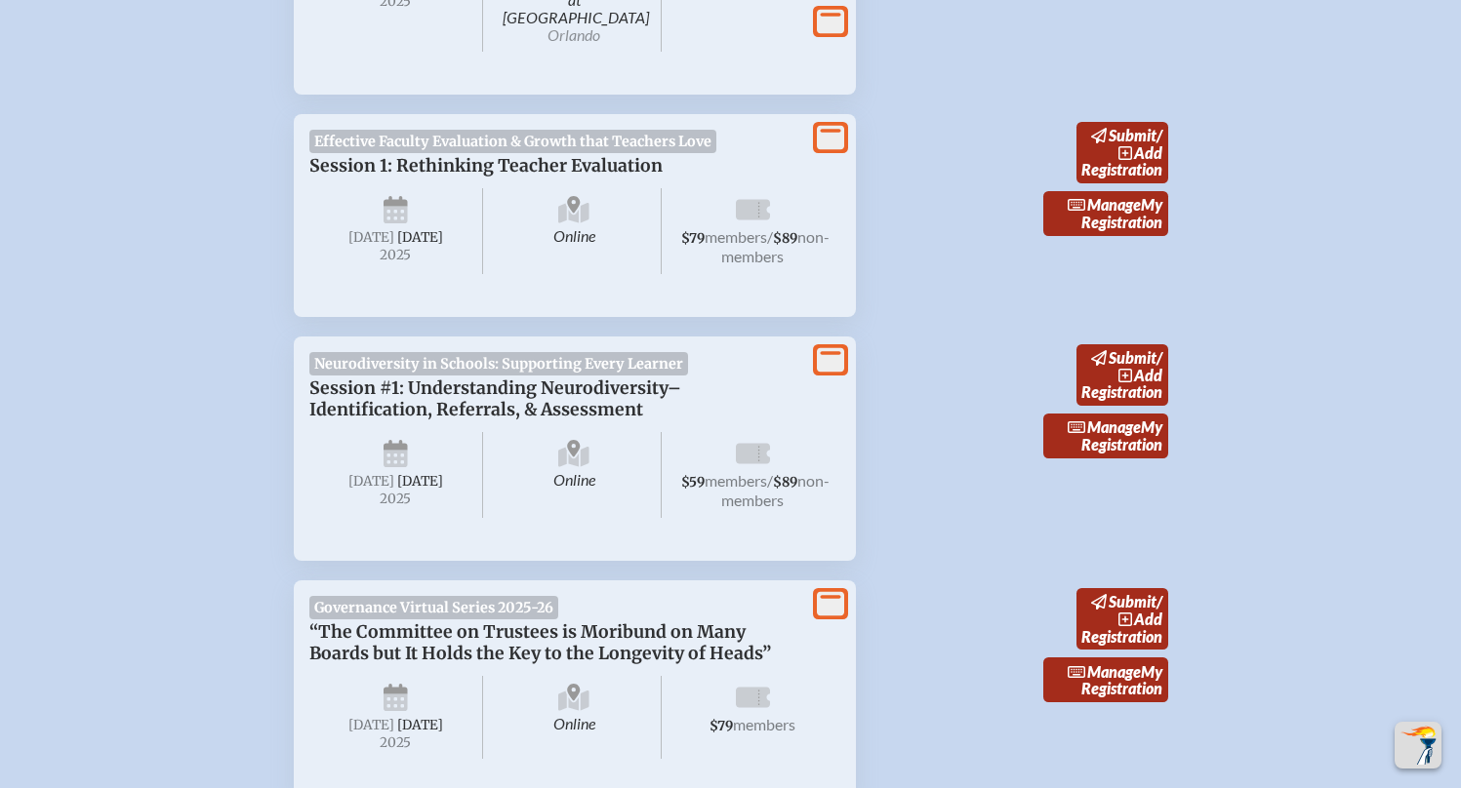
scroll to position [818, 0]
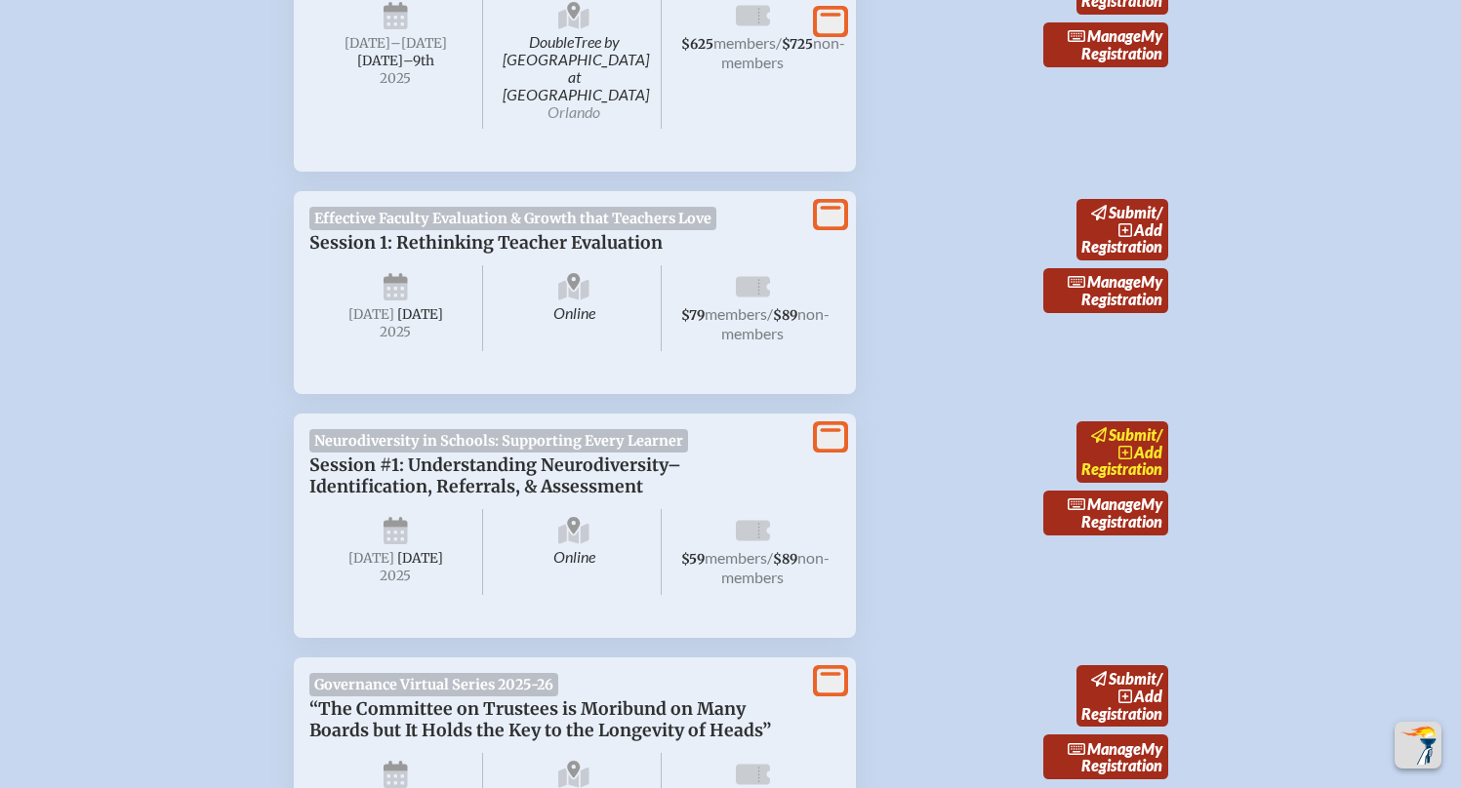
click at [1145, 434] on span "submit" at bounding box center [1132, 434] width 48 height 19
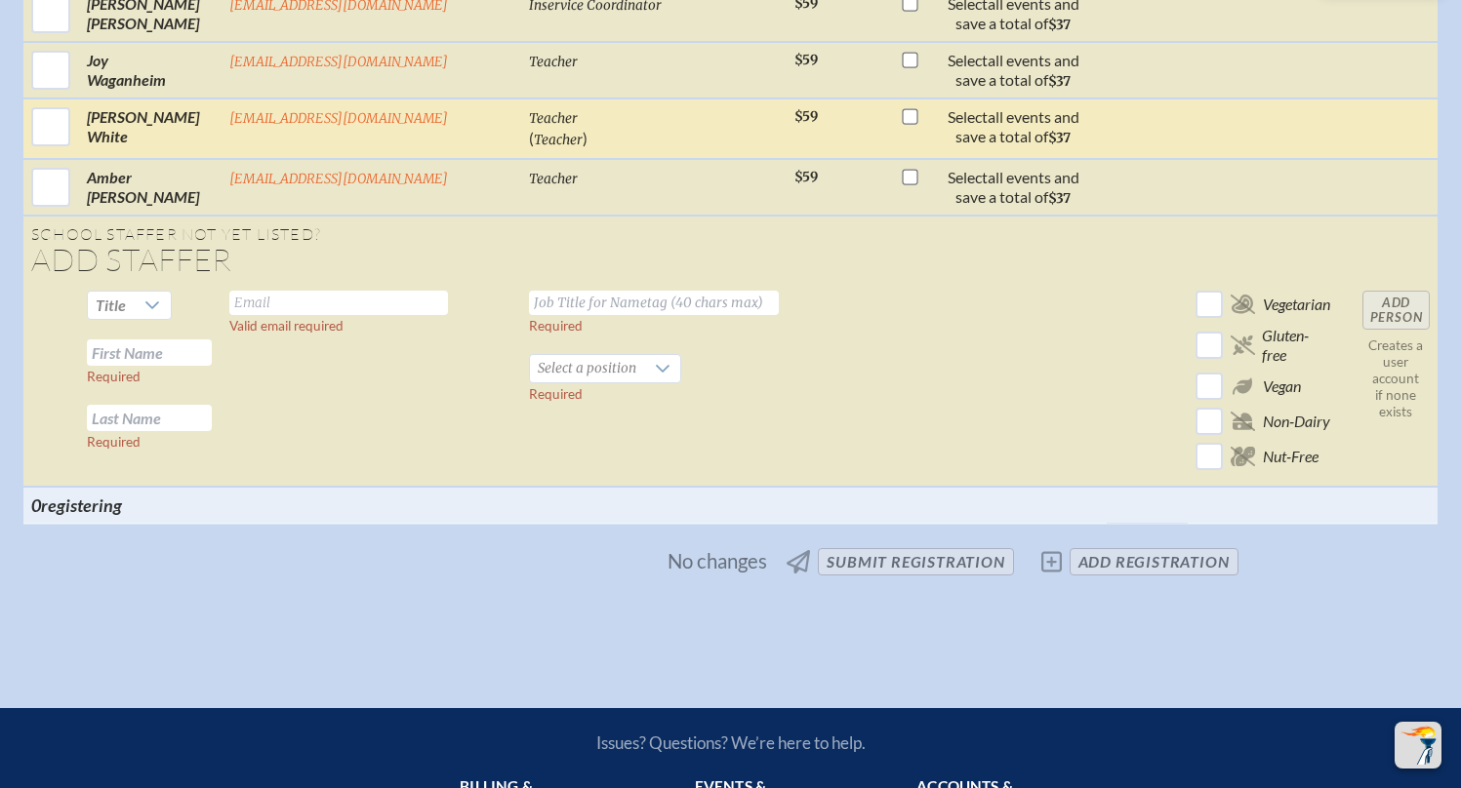
scroll to position [1910, 0]
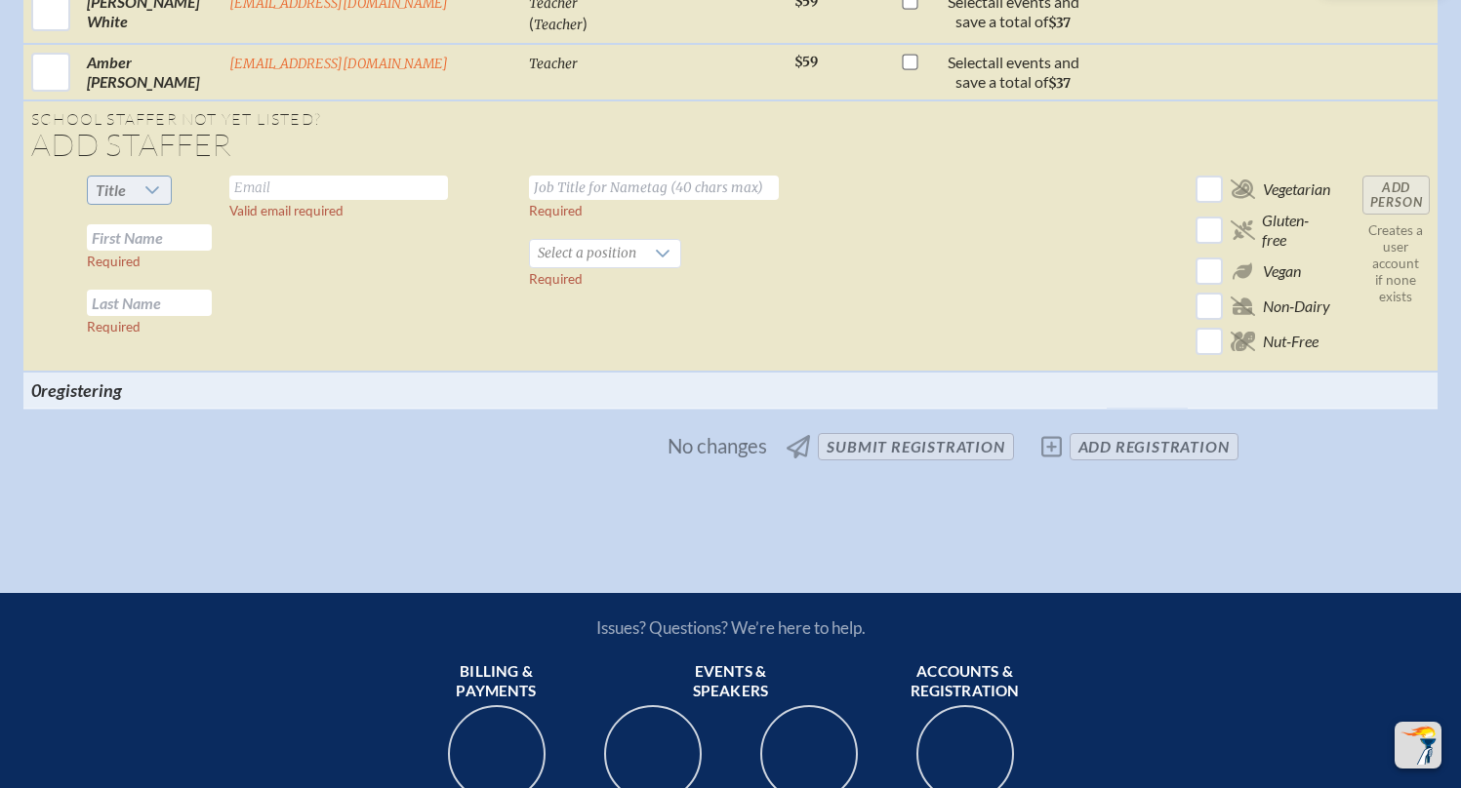
click at [144, 182] on icon at bounding box center [152, 190] width 16 height 16
click at [110, 285] on span "Ms." at bounding box center [100, 288] width 23 height 20
click at [152, 224] on input "text" at bounding box center [149, 237] width 125 height 26
type input "[PERSON_NAME]"
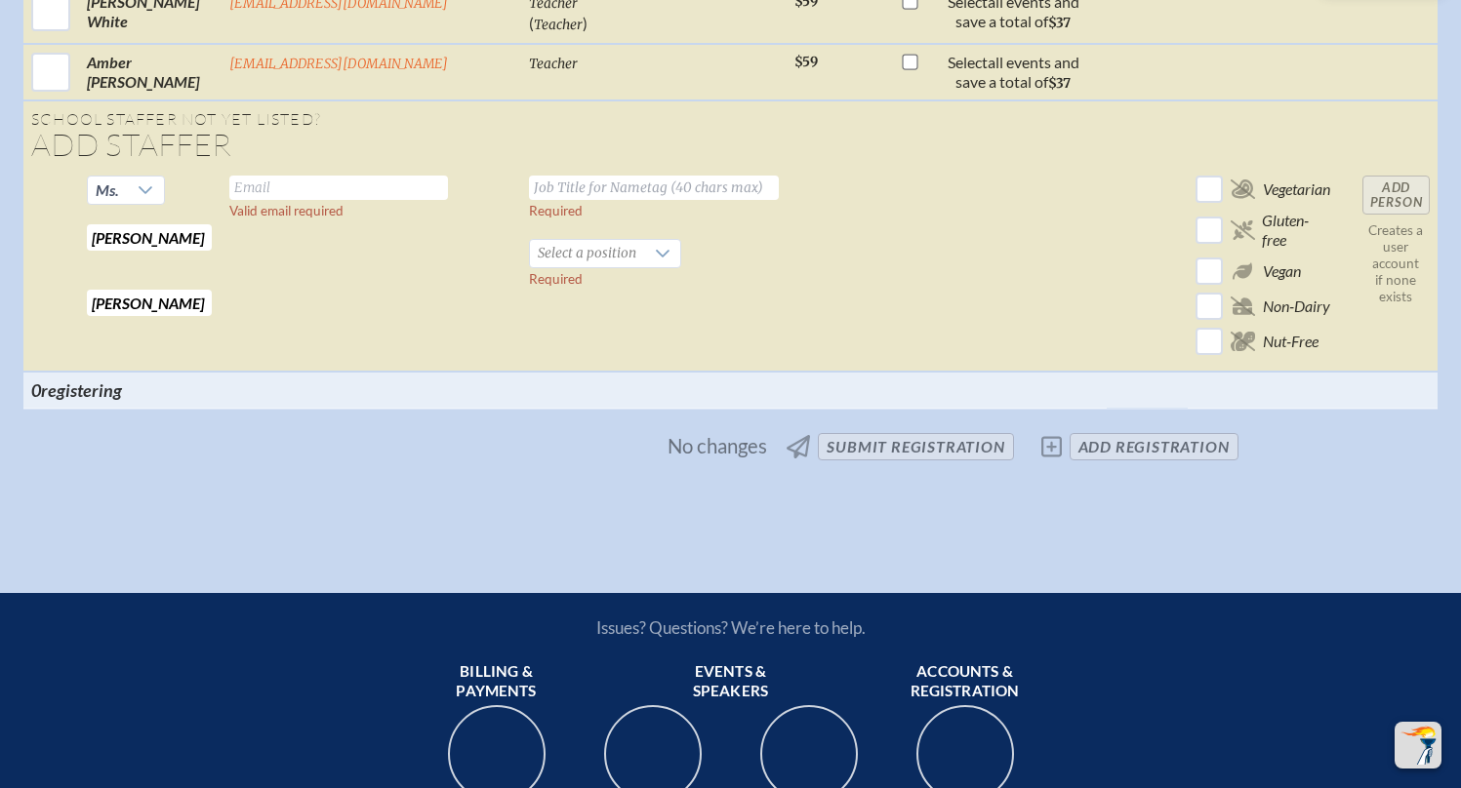
click at [347, 176] on input "text" at bounding box center [338, 188] width 219 height 24
type input "[EMAIL_ADDRESS][DOMAIN_NAME]"
click at [586, 176] on input "text" at bounding box center [654, 188] width 250 height 24
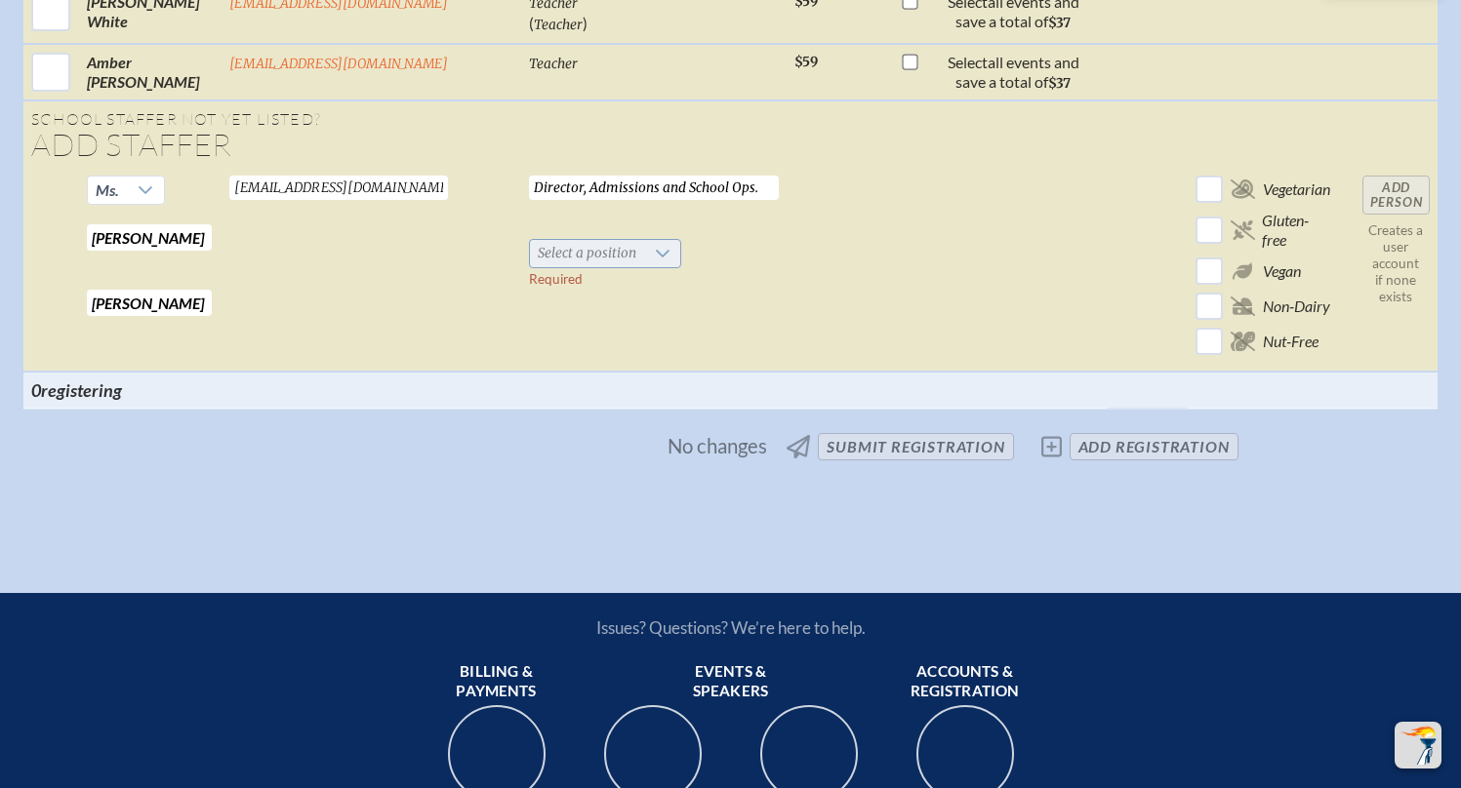
type input "Director, Admissions and School Ops."
click at [655, 246] on icon at bounding box center [663, 254] width 16 height 16
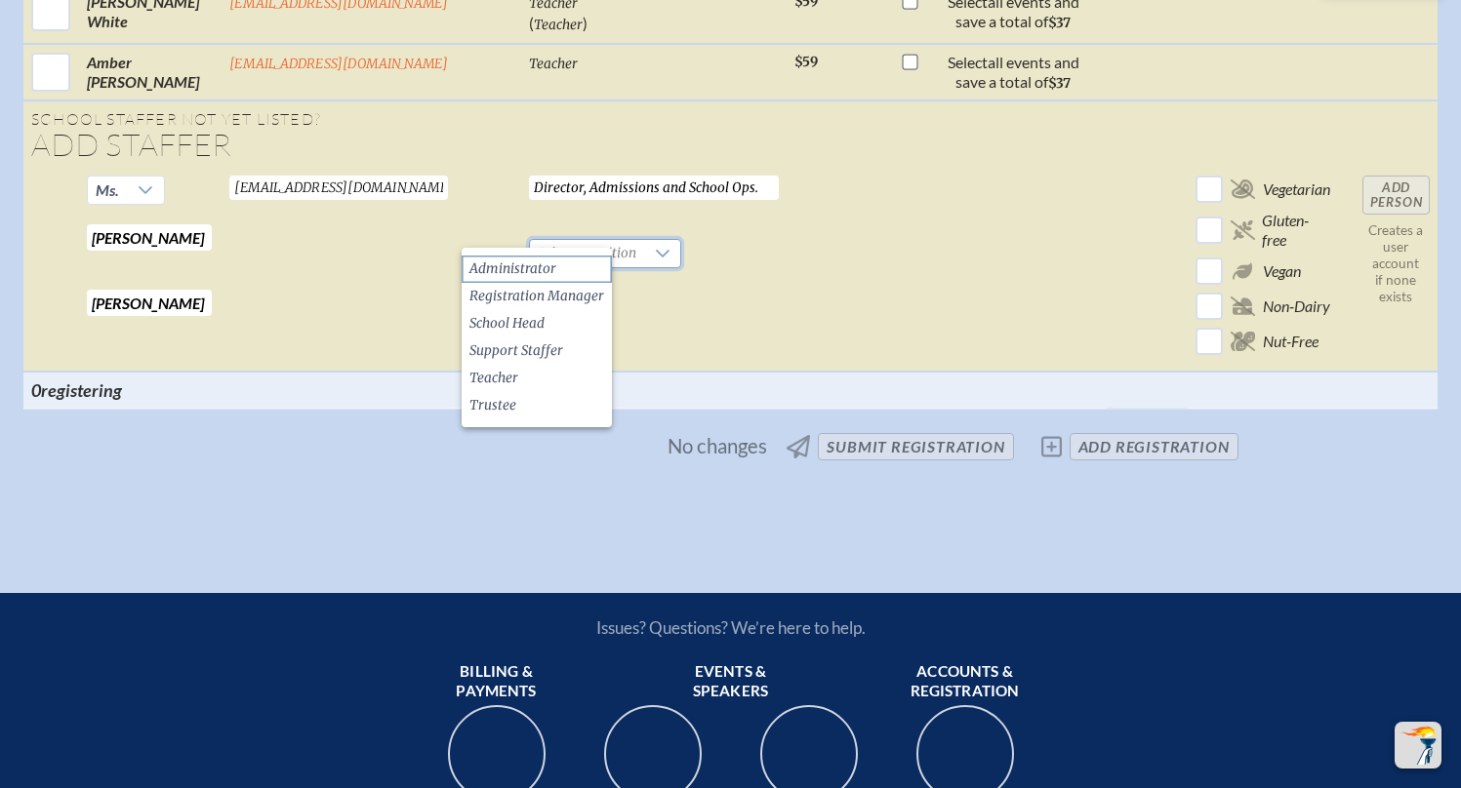
click at [533, 270] on span "Administrator" at bounding box center [512, 270] width 87 height 20
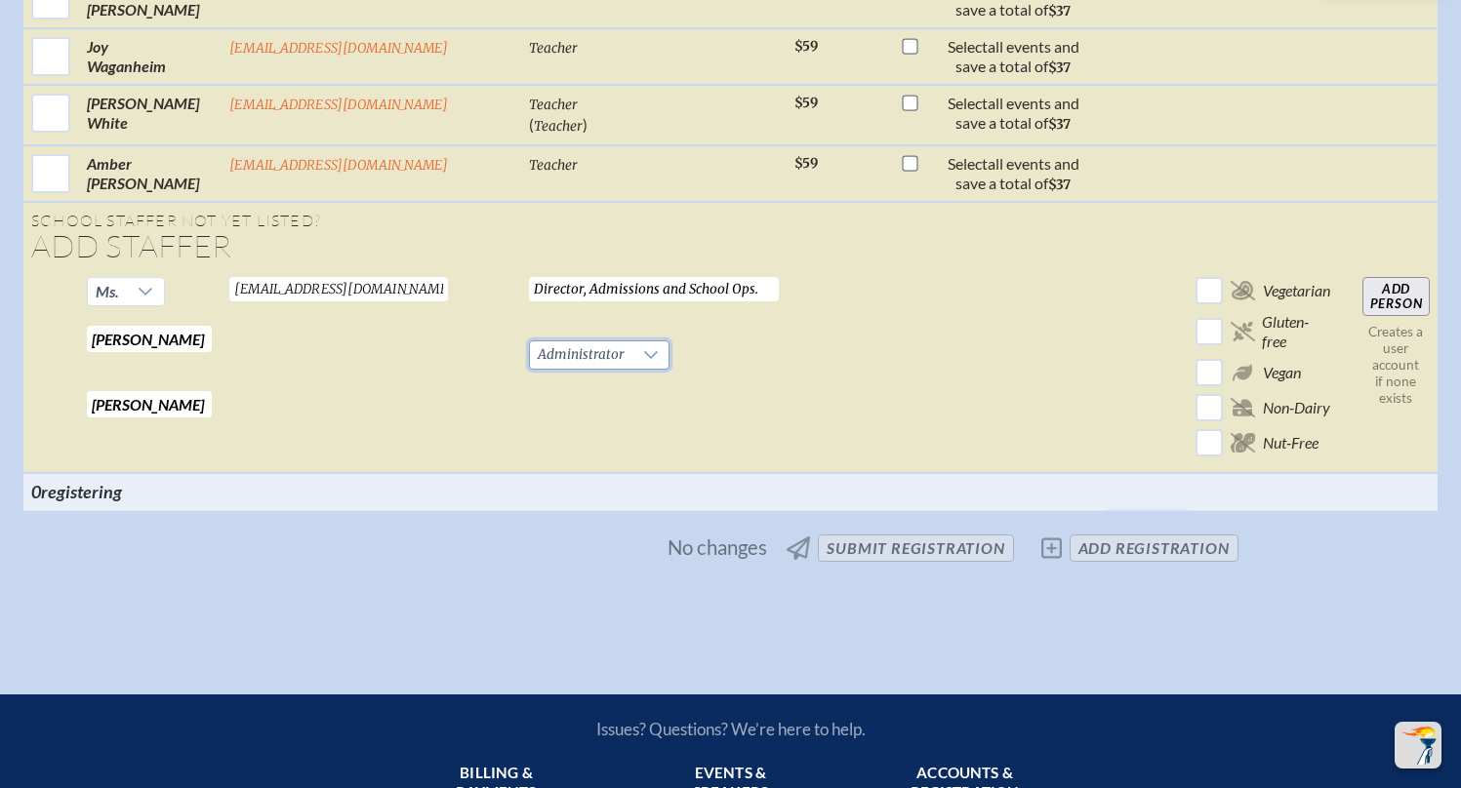
scroll to position [1750, 0]
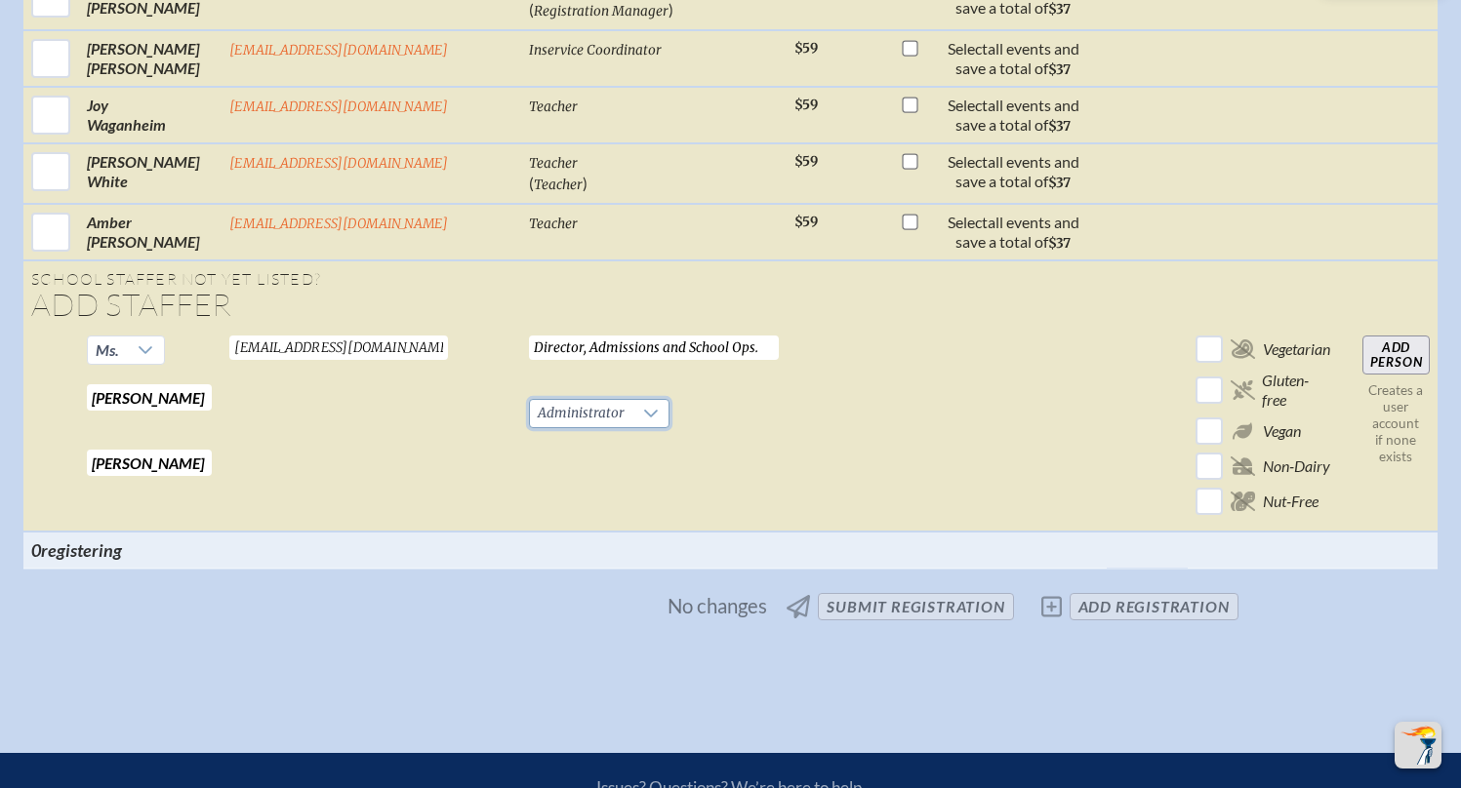
click at [1391, 340] on input "Add Person" at bounding box center [1395, 355] width 67 height 39
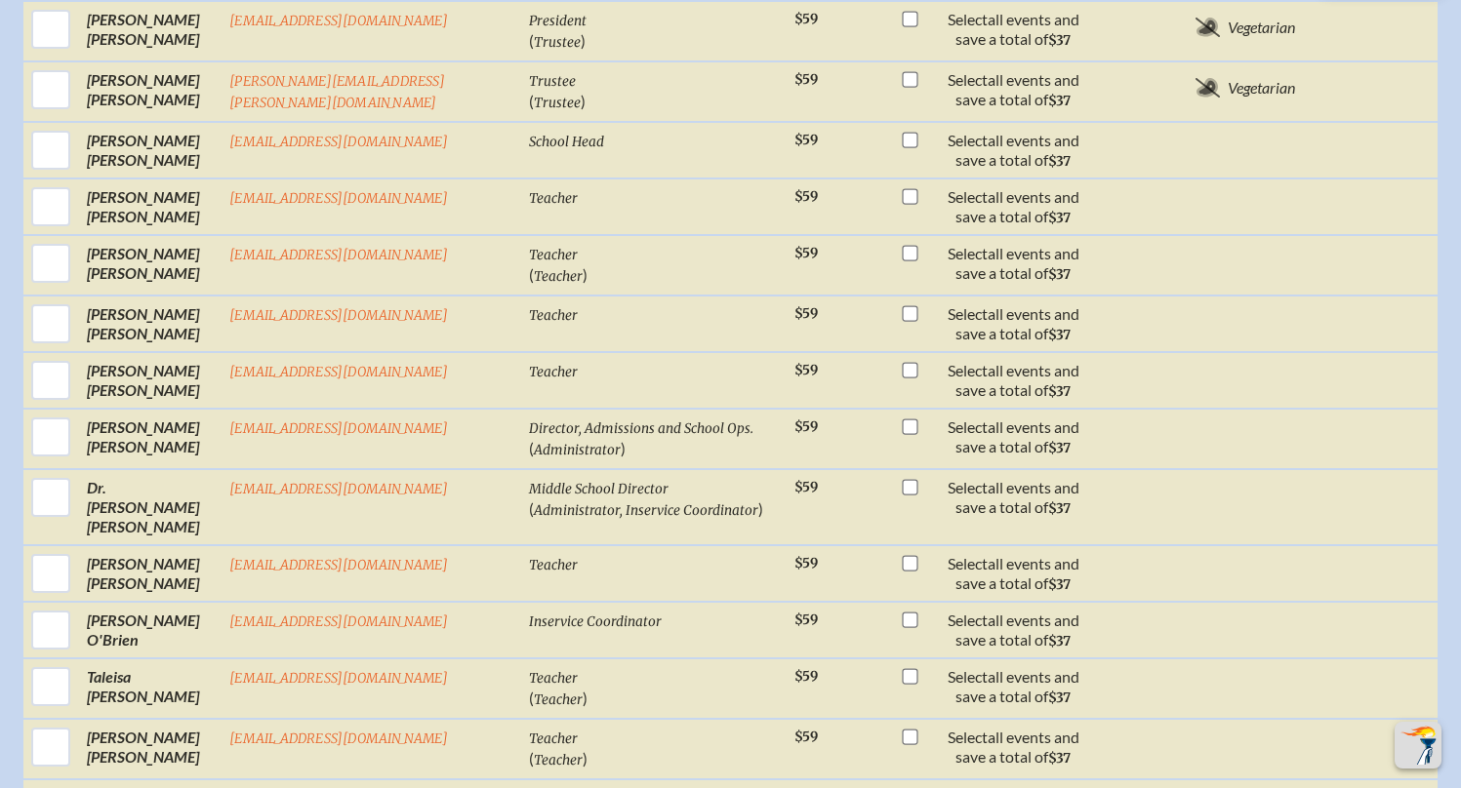
scroll to position [965, 0]
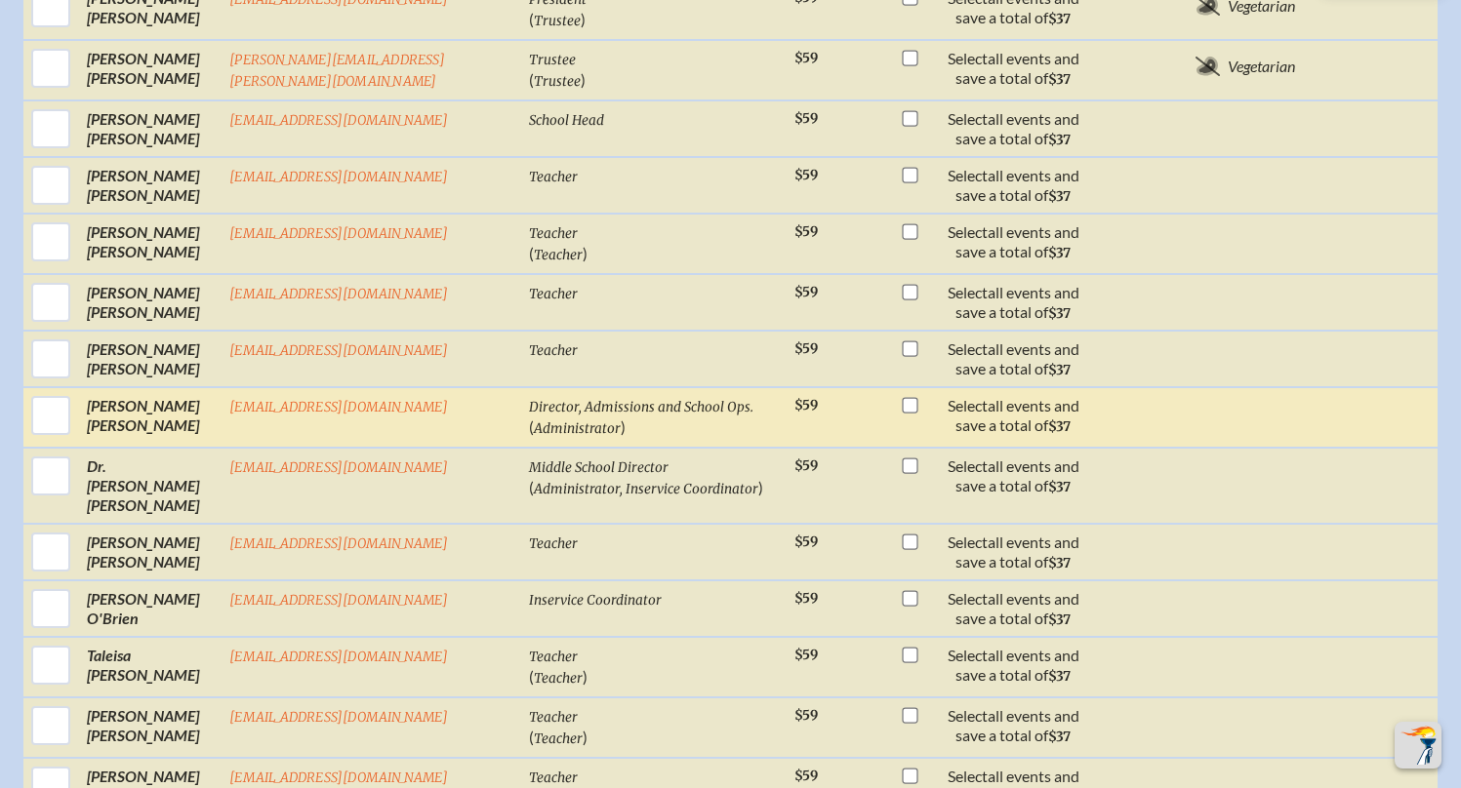
click at [902, 409] on input "checkbox" at bounding box center [910, 405] width 16 height 16
checkbox input "true"
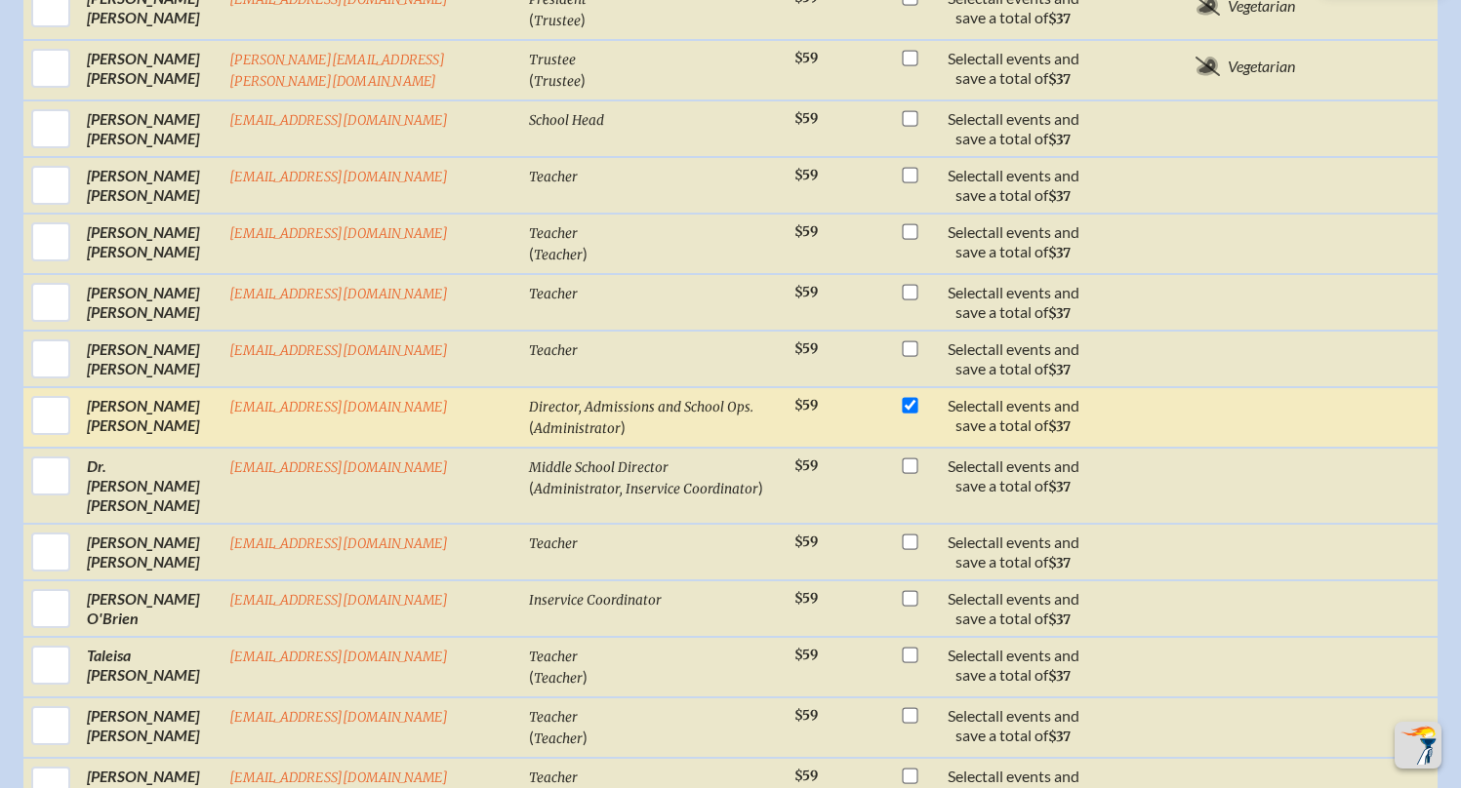
checkbox input "true"
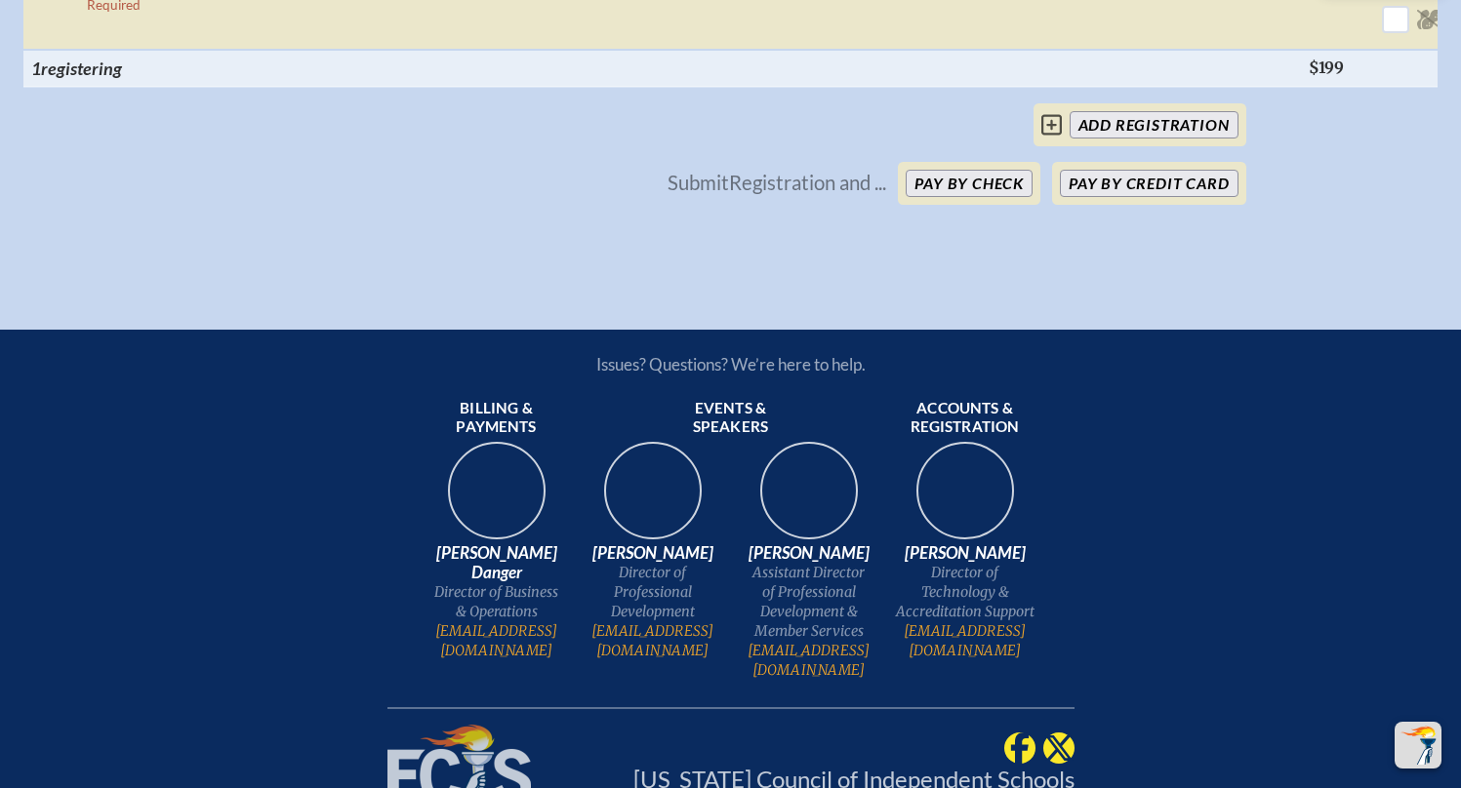
scroll to position [2713, 0]
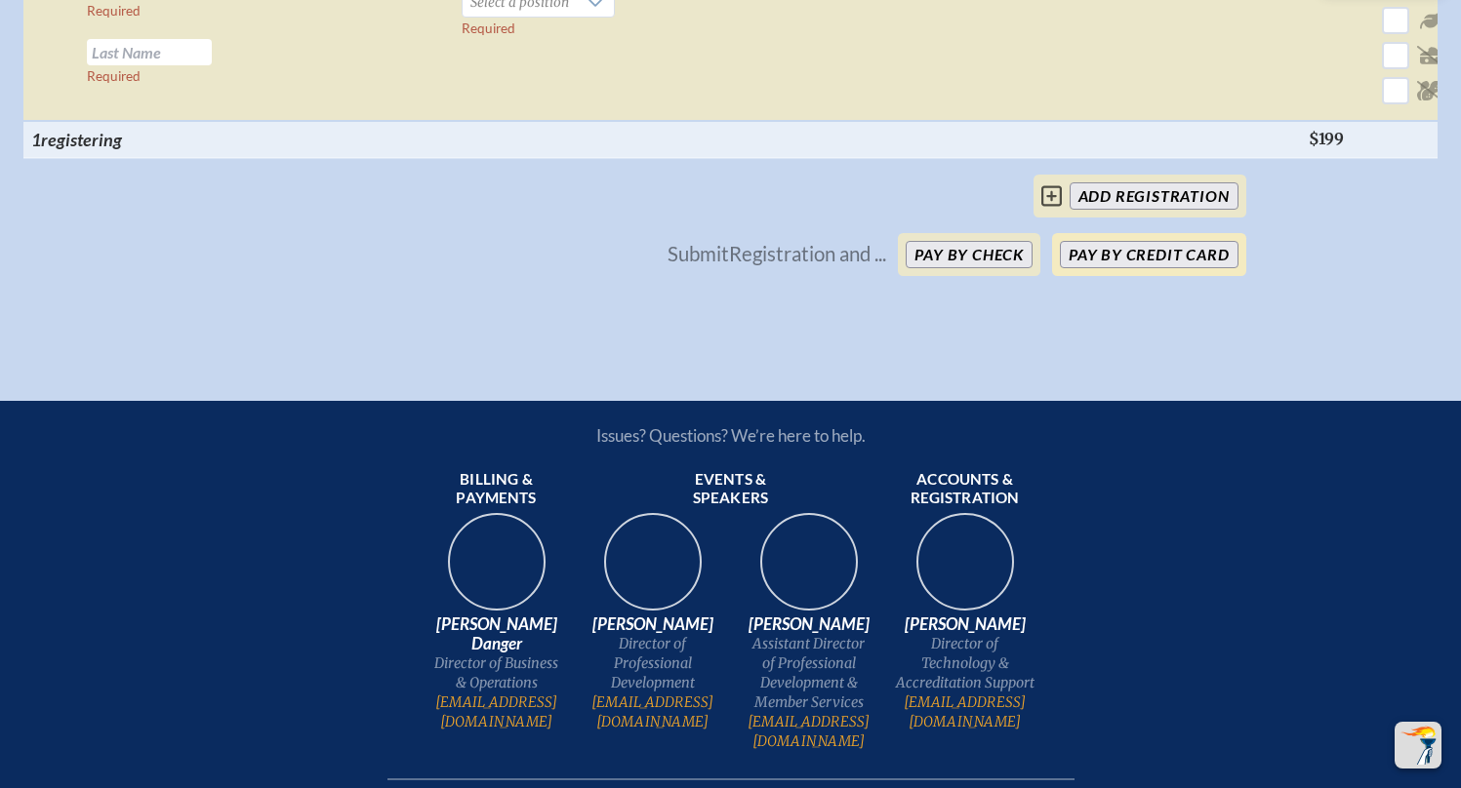
click at [1102, 268] on button "Pay by Credit Card" at bounding box center [1149, 254] width 178 height 27
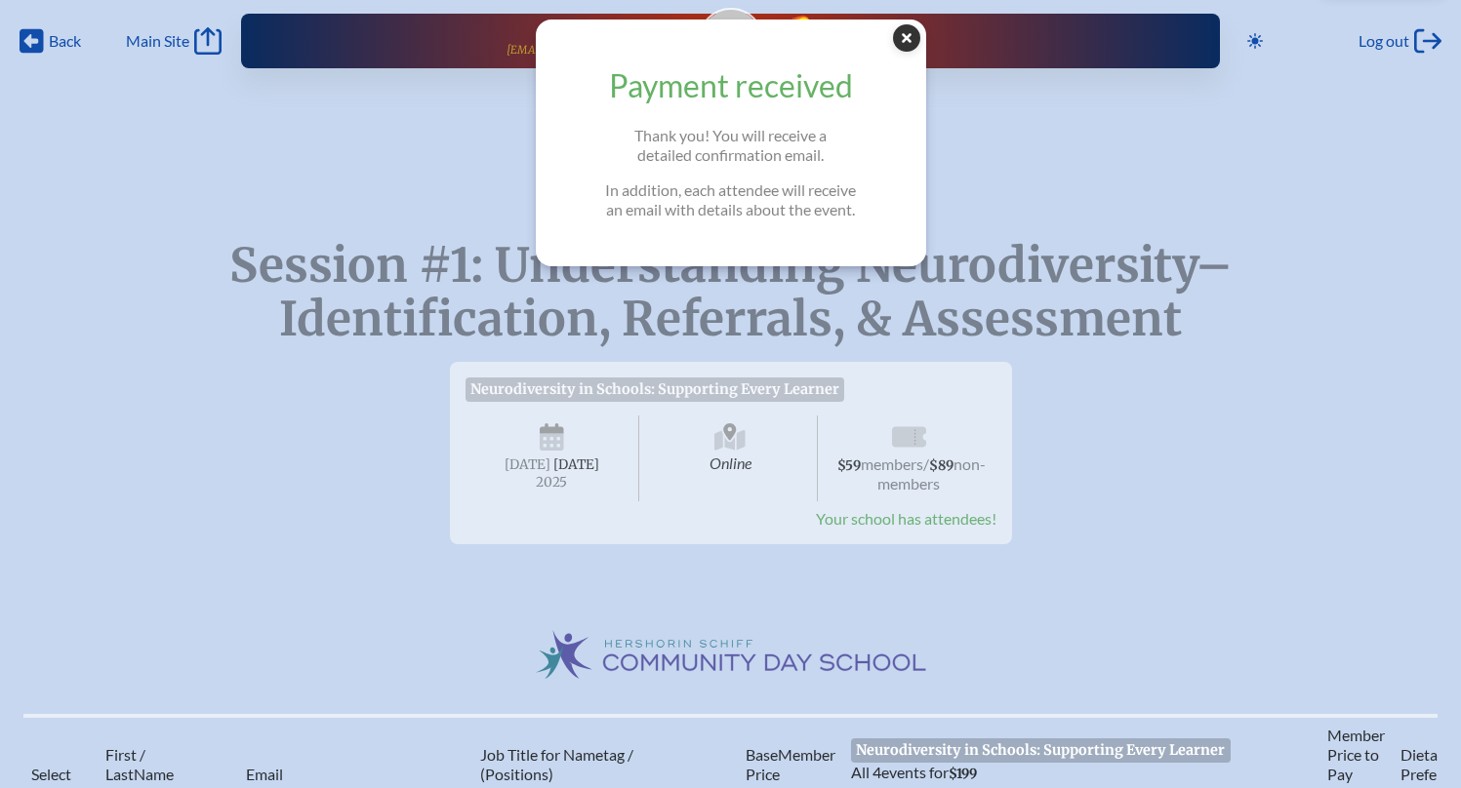
click at [911, 38] on icon "Close Popup" at bounding box center [906, 37] width 27 height 27
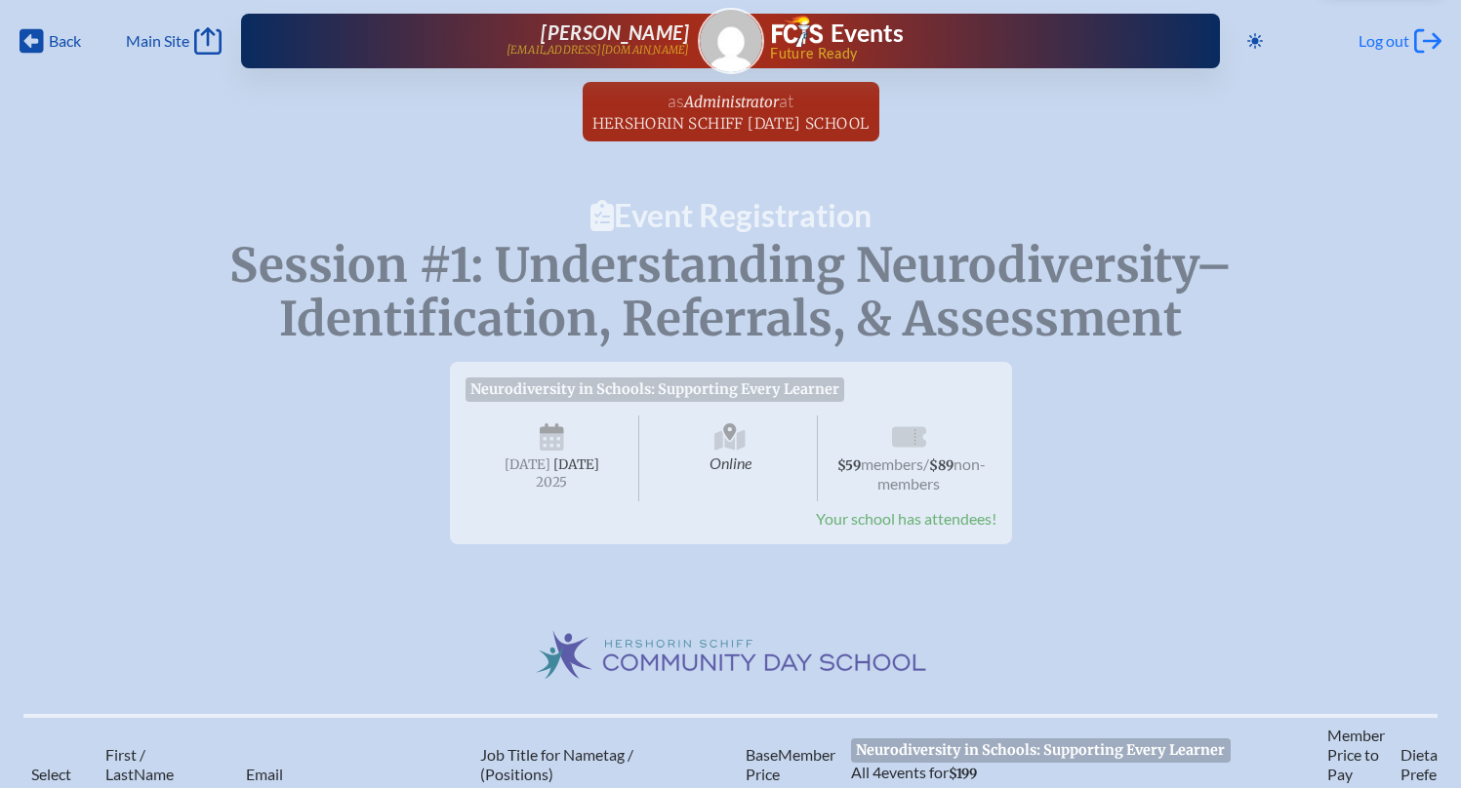
click at [1403, 41] on span "Log out" at bounding box center [1383, 41] width 51 height 20
